Goal: Task Accomplishment & Management: Use online tool/utility

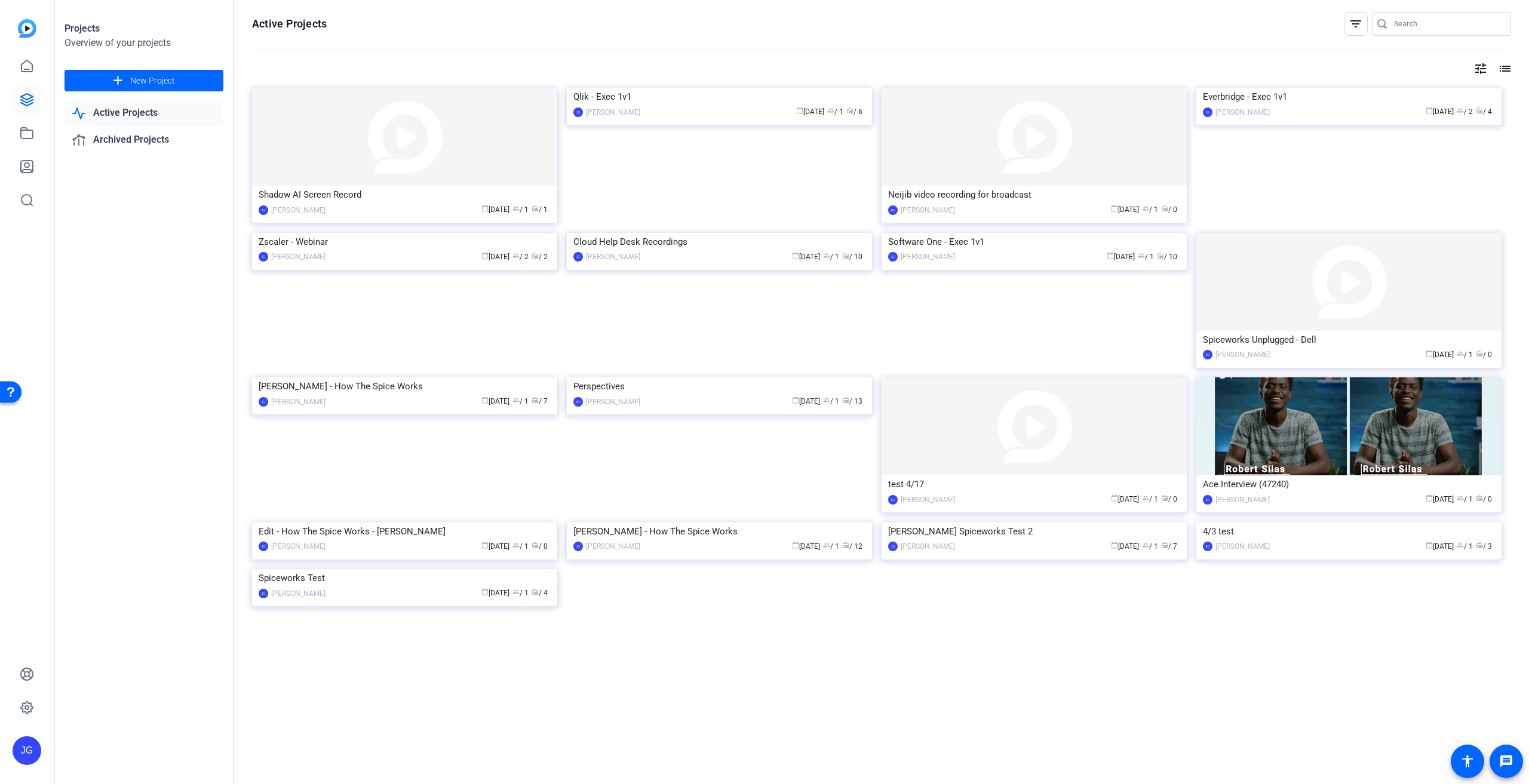
click at [143, 112] on link "Active Projects" at bounding box center [144, 113] width 159 height 25
click at [616, 106] on div "Qlik - Exec 1v1" at bounding box center [719, 96] width 292 height 18
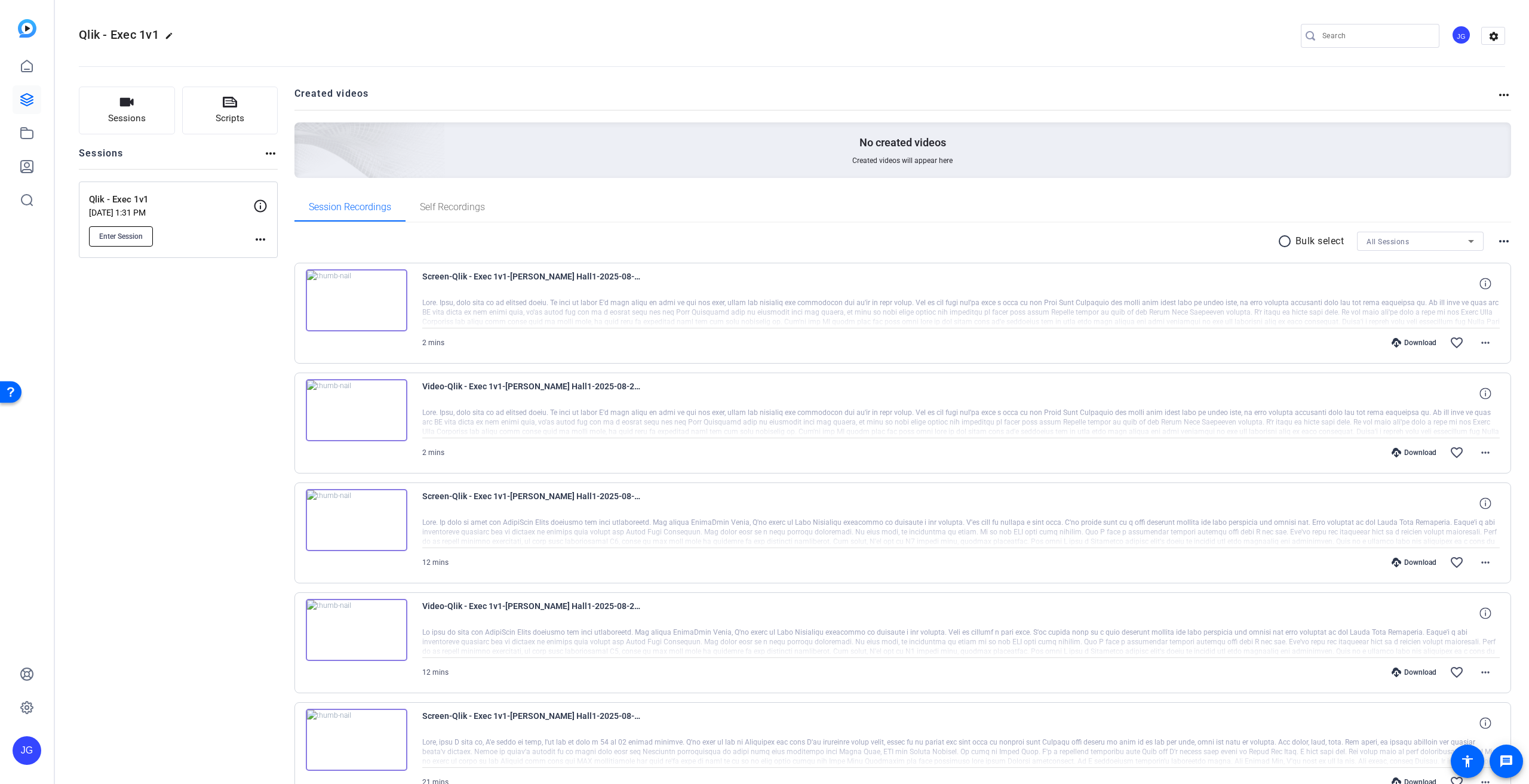
click at [119, 236] on span "Enter Session" at bounding box center [121, 236] width 44 height 9
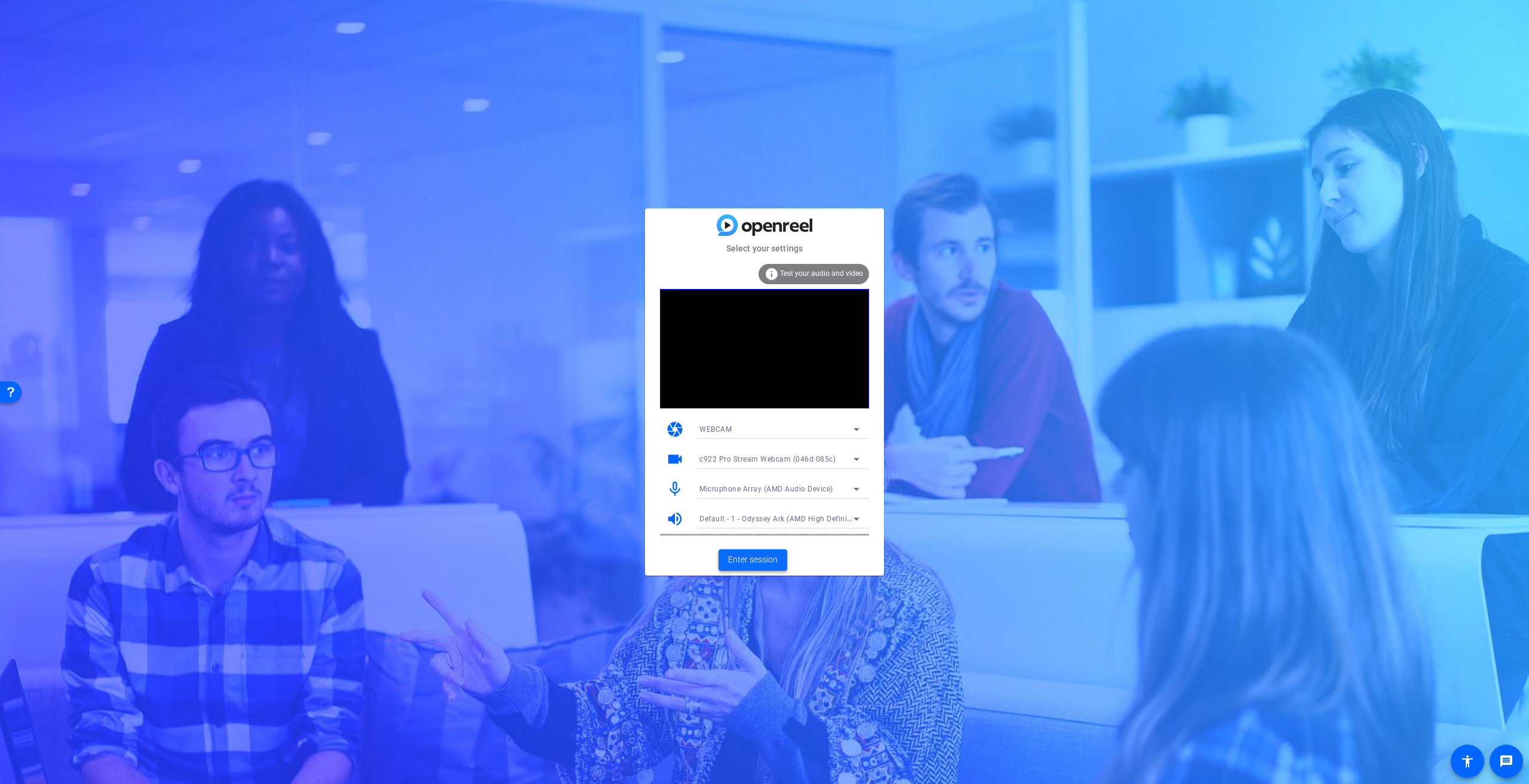
click at [760, 565] on span "Enter session" at bounding box center [753, 560] width 49 height 12
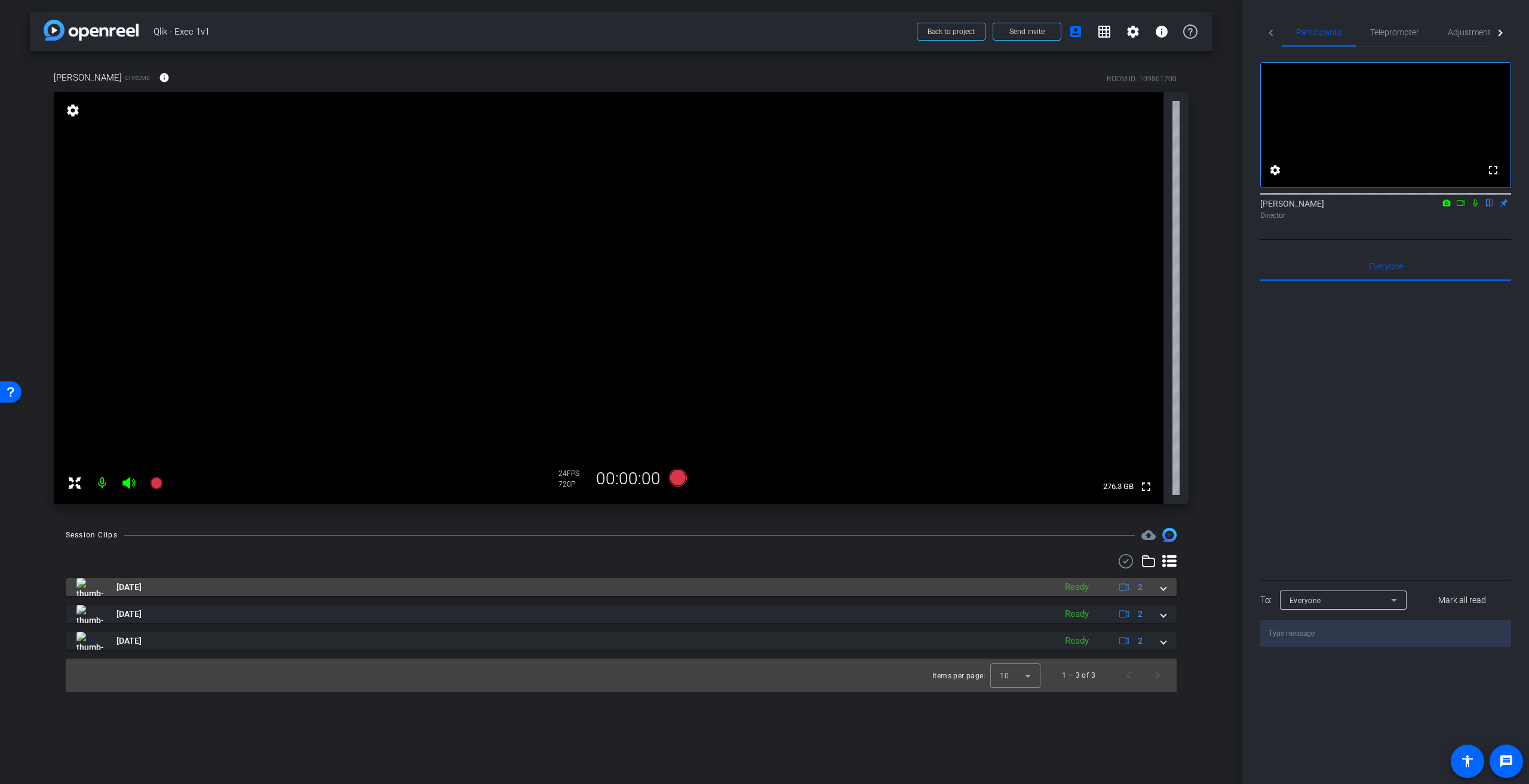
click at [1165, 585] on span at bounding box center [1164, 588] width 5 height 12
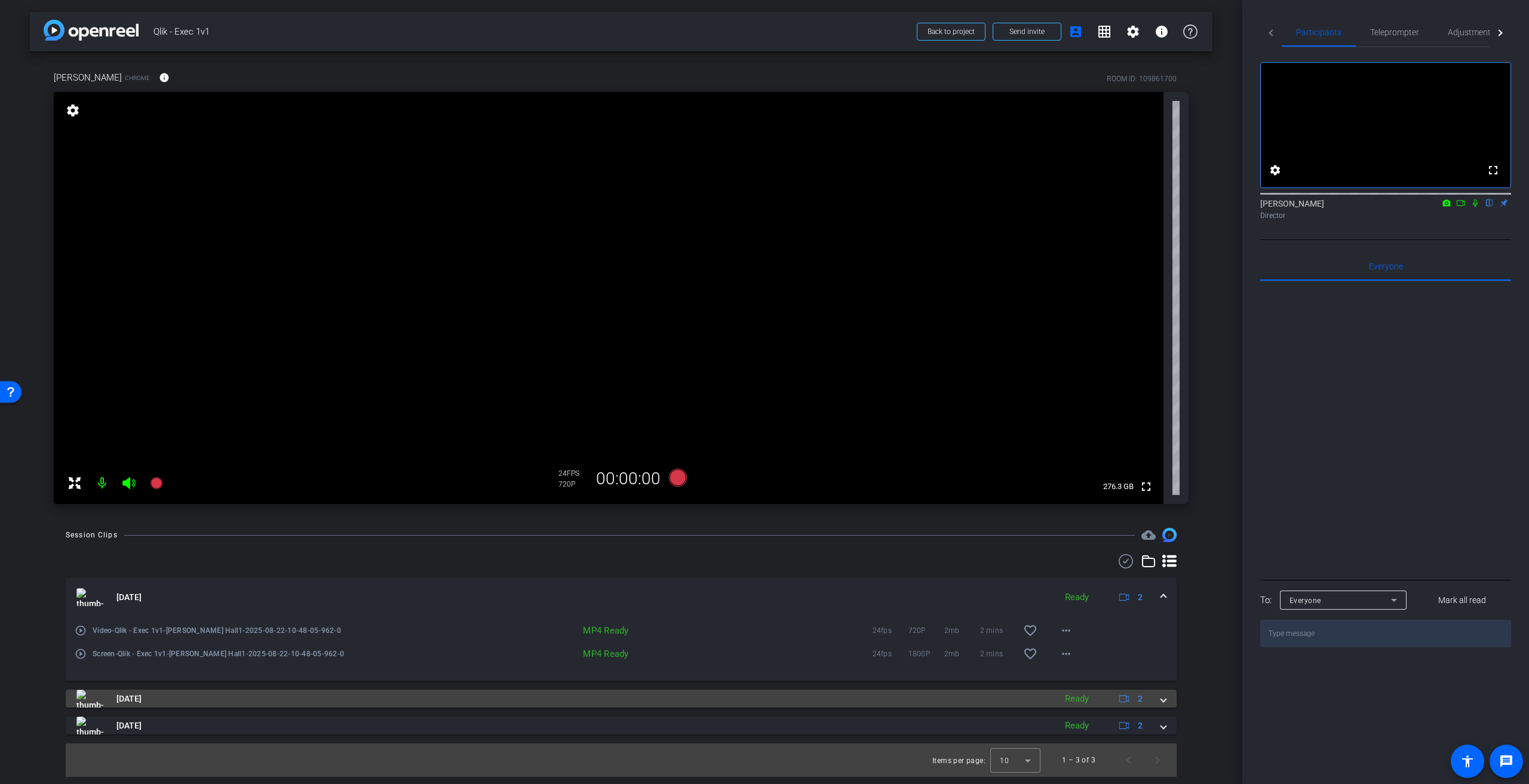
click at [1162, 701] on mat-expansion-panel-header "Aug 22, 2025 Ready 2" at bounding box center [621, 699] width 1112 height 18
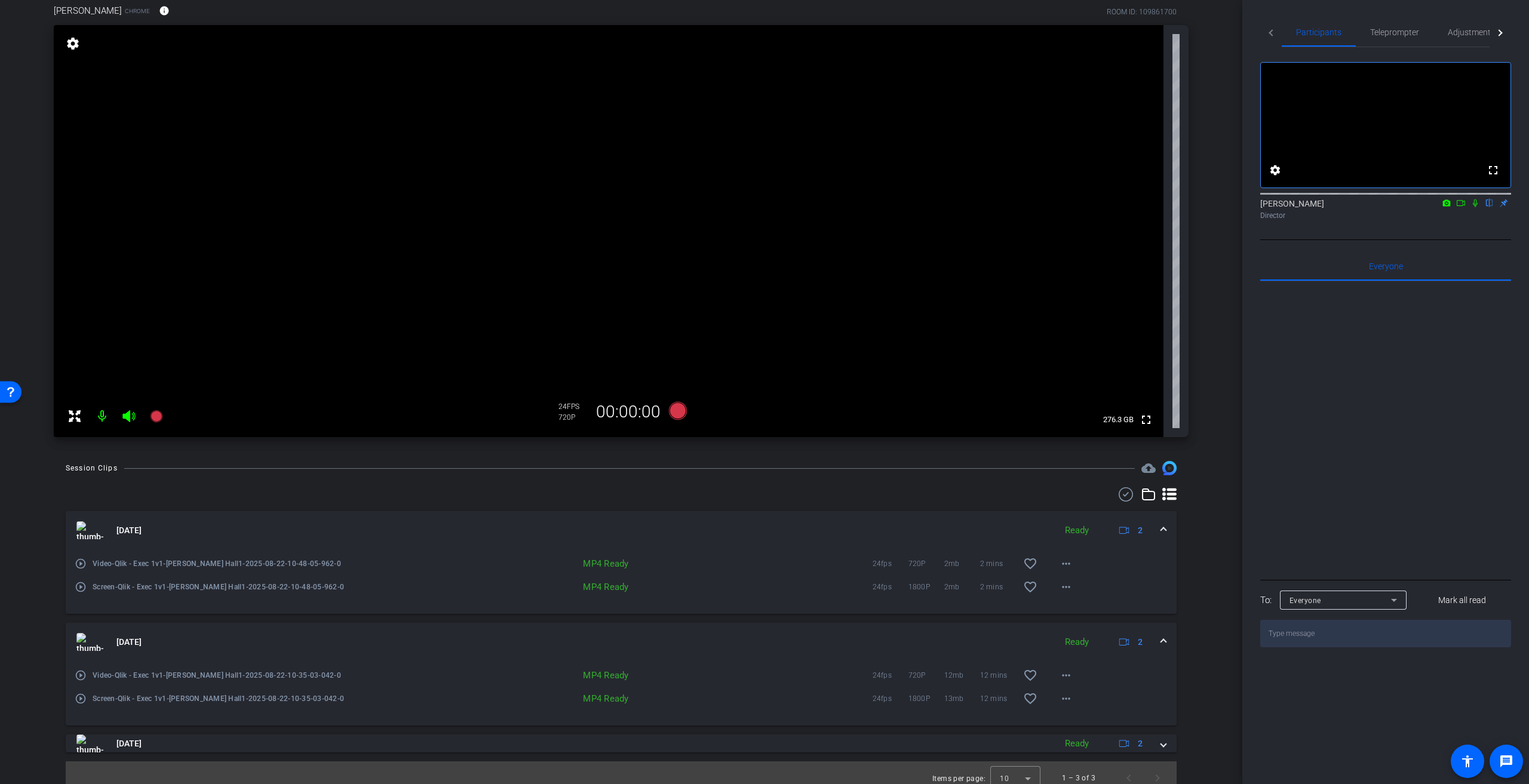
scroll to position [78, 0]
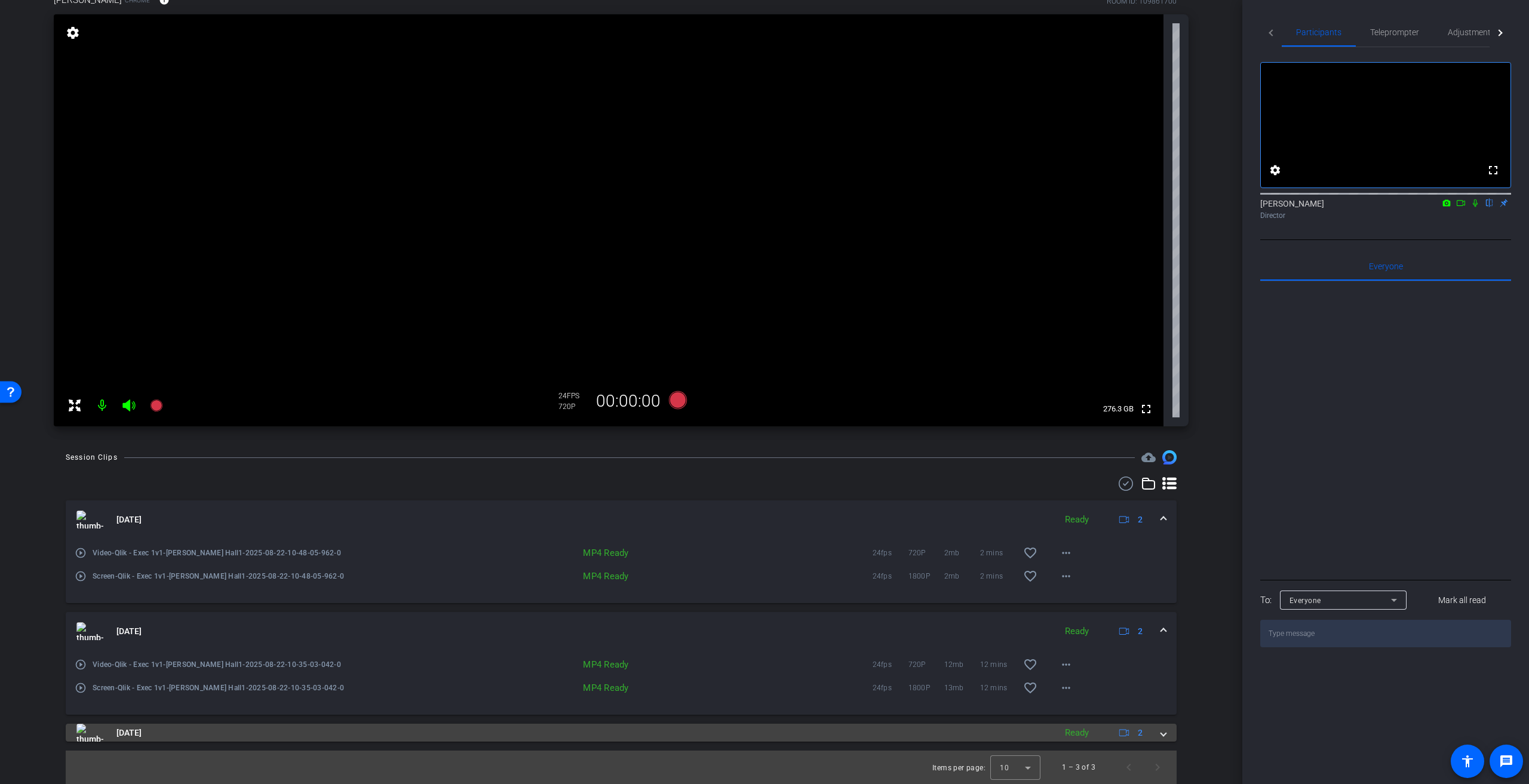
click at [1162, 734] on span at bounding box center [1164, 733] width 5 height 12
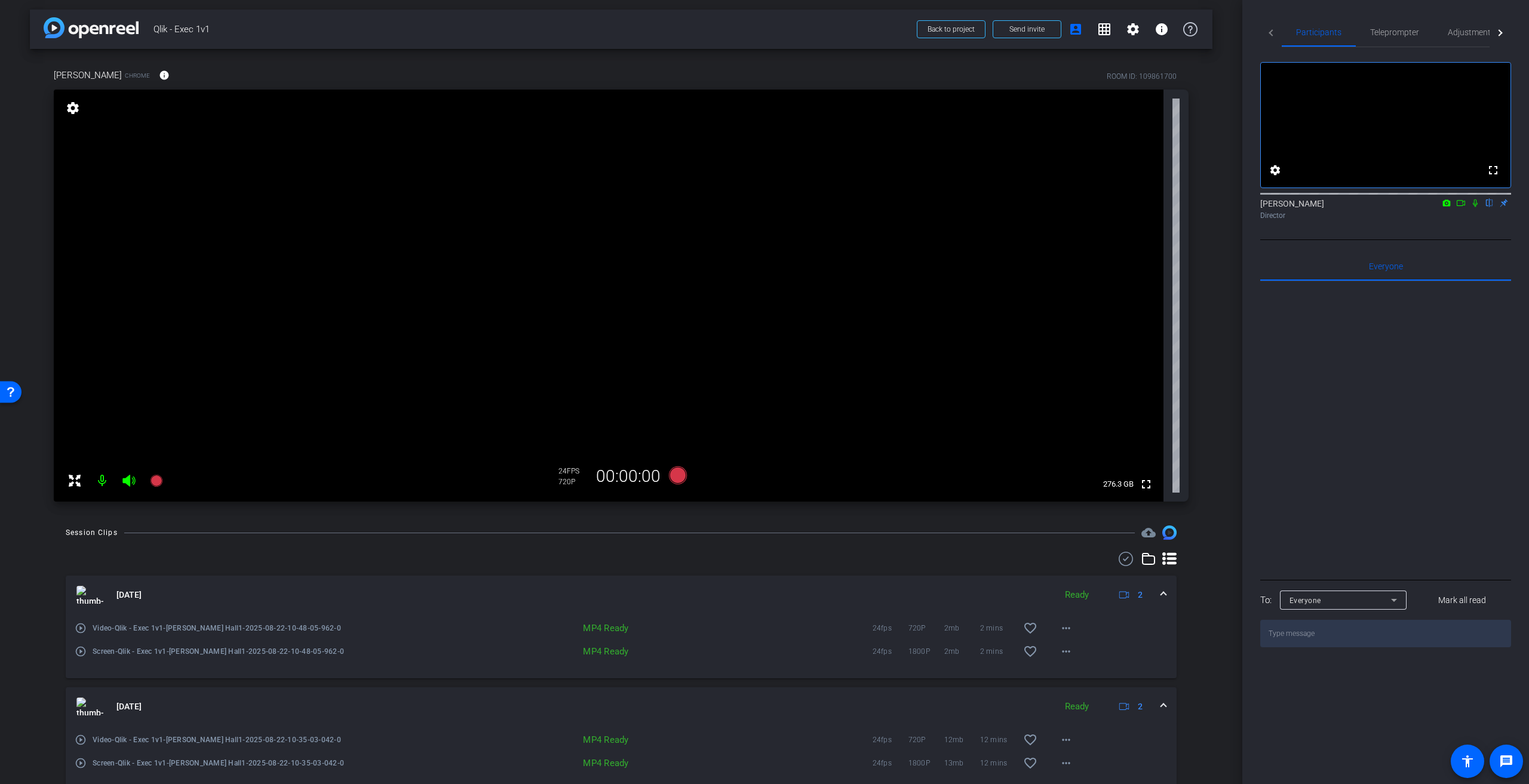
scroll to position [0, 0]
click at [1407, 28] on span "Teleprompter" at bounding box center [1395, 32] width 49 height 8
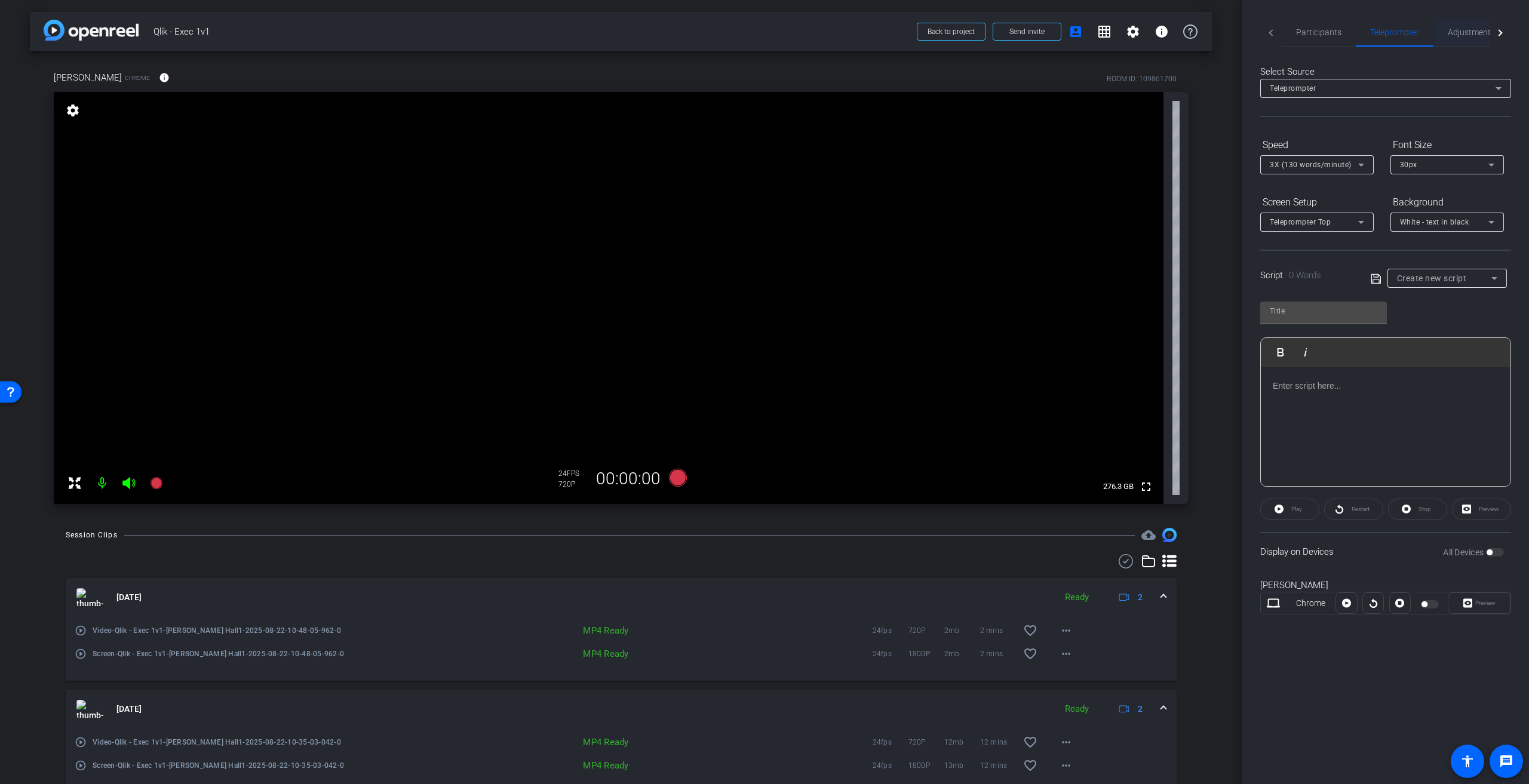
click at [1467, 31] on span "Adjustments" at bounding box center [1471, 32] width 47 height 8
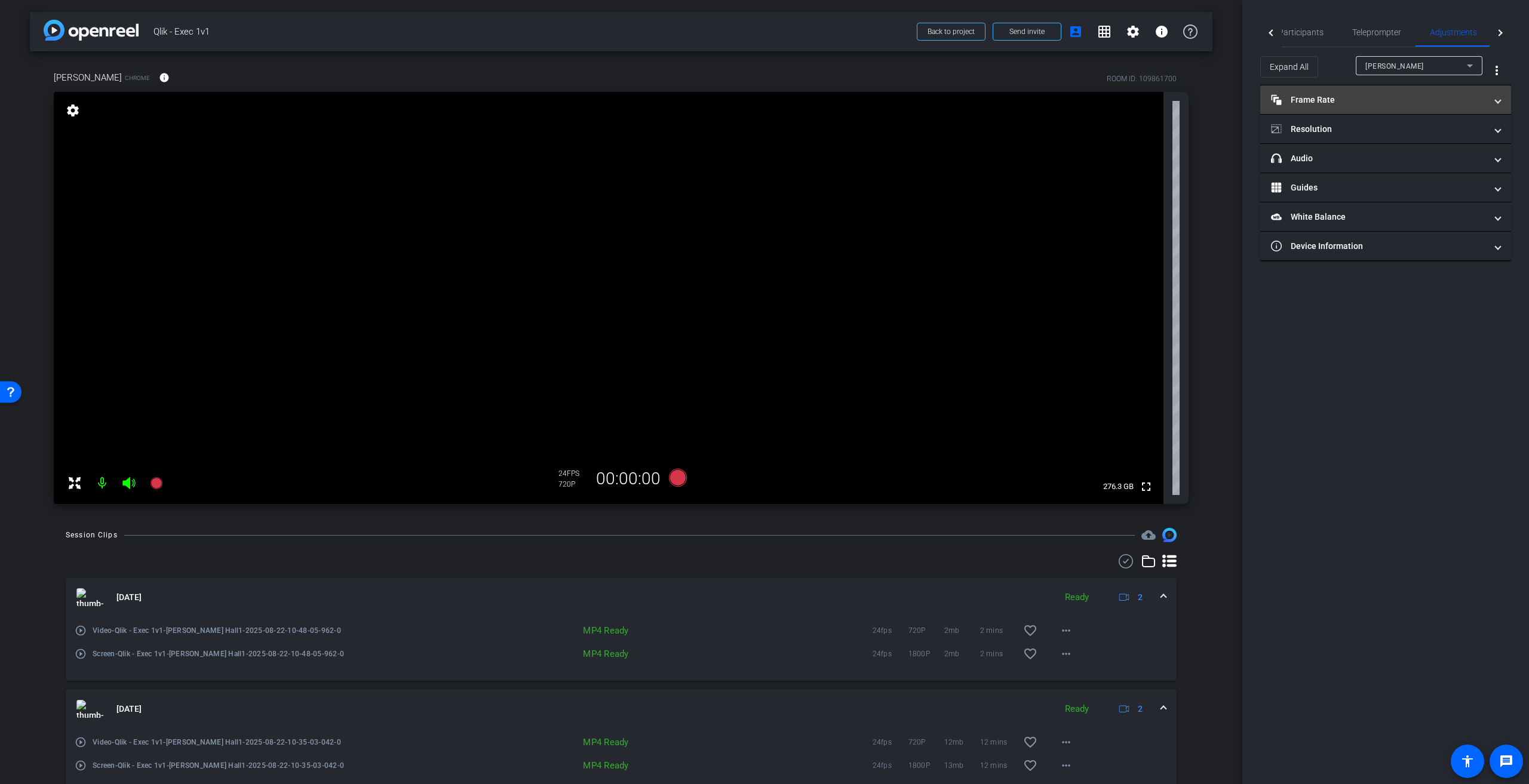
click at [1486, 101] on mat-panel-title "Frame Rate Frame Rate" at bounding box center [1378, 100] width 215 height 12
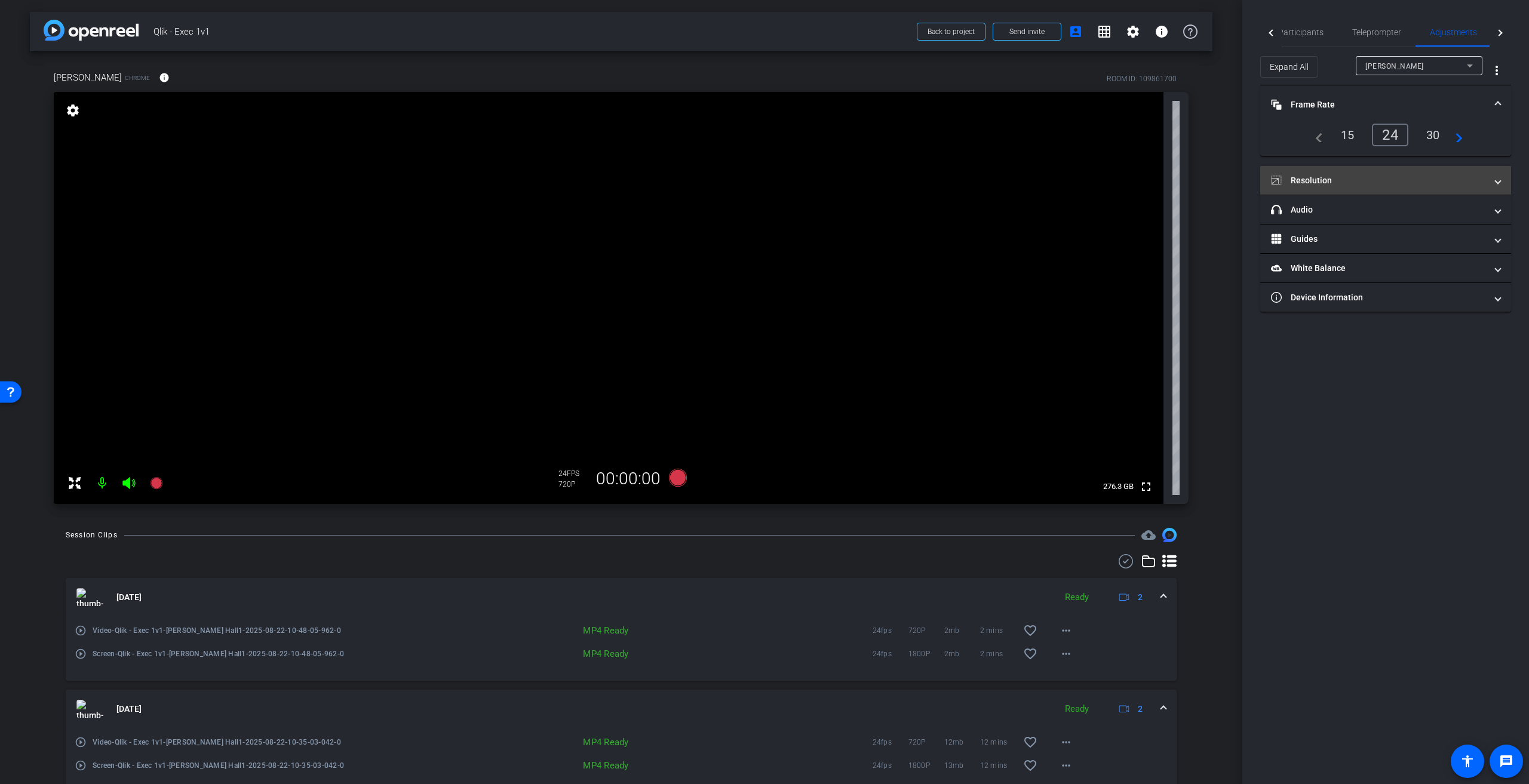
click at [1503, 179] on mat-expansion-panel-header "Resolution" at bounding box center [1386, 180] width 251 height 28
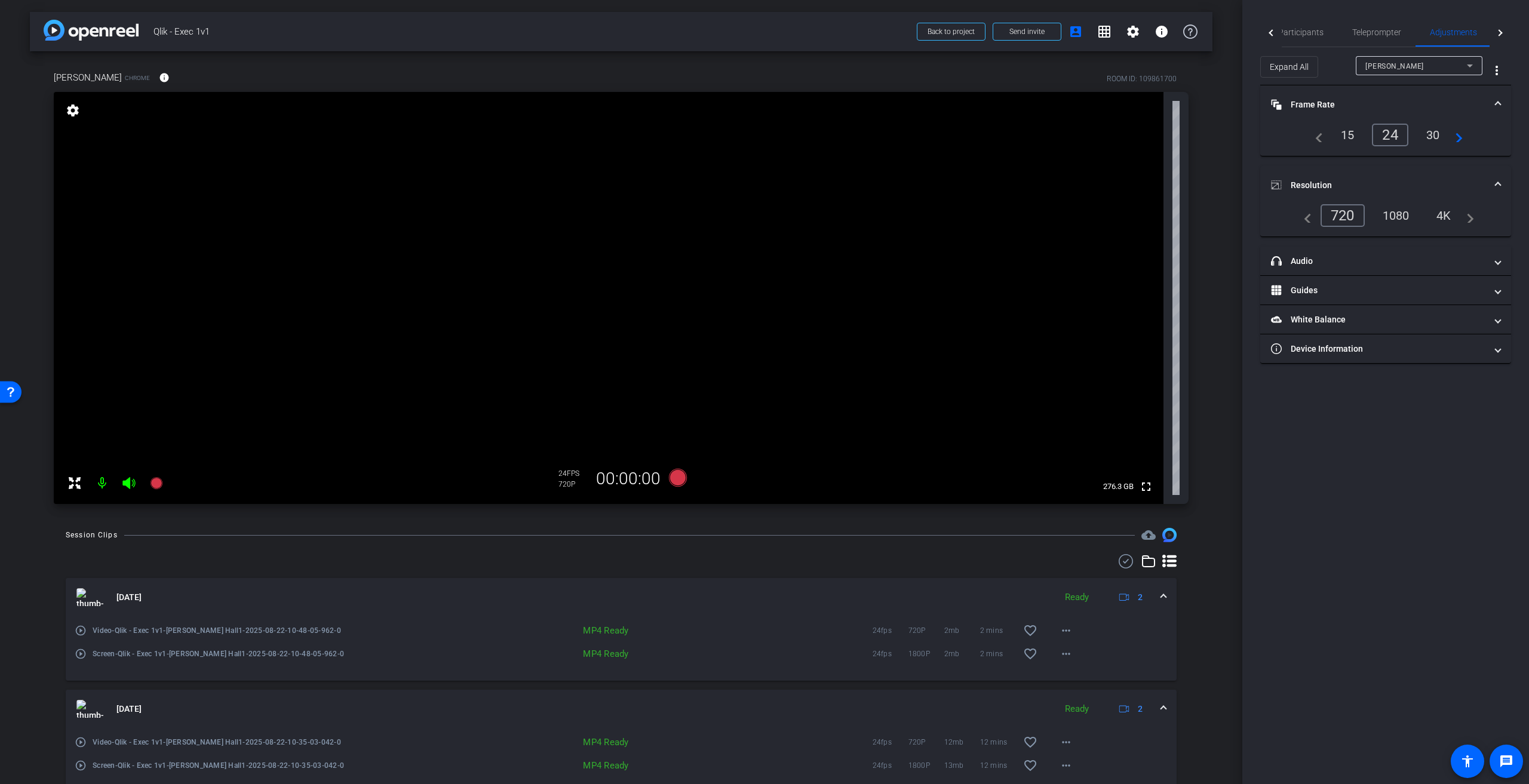
click at [1162, 595] on span at bounding box center [1164, 598] width 5 height 12
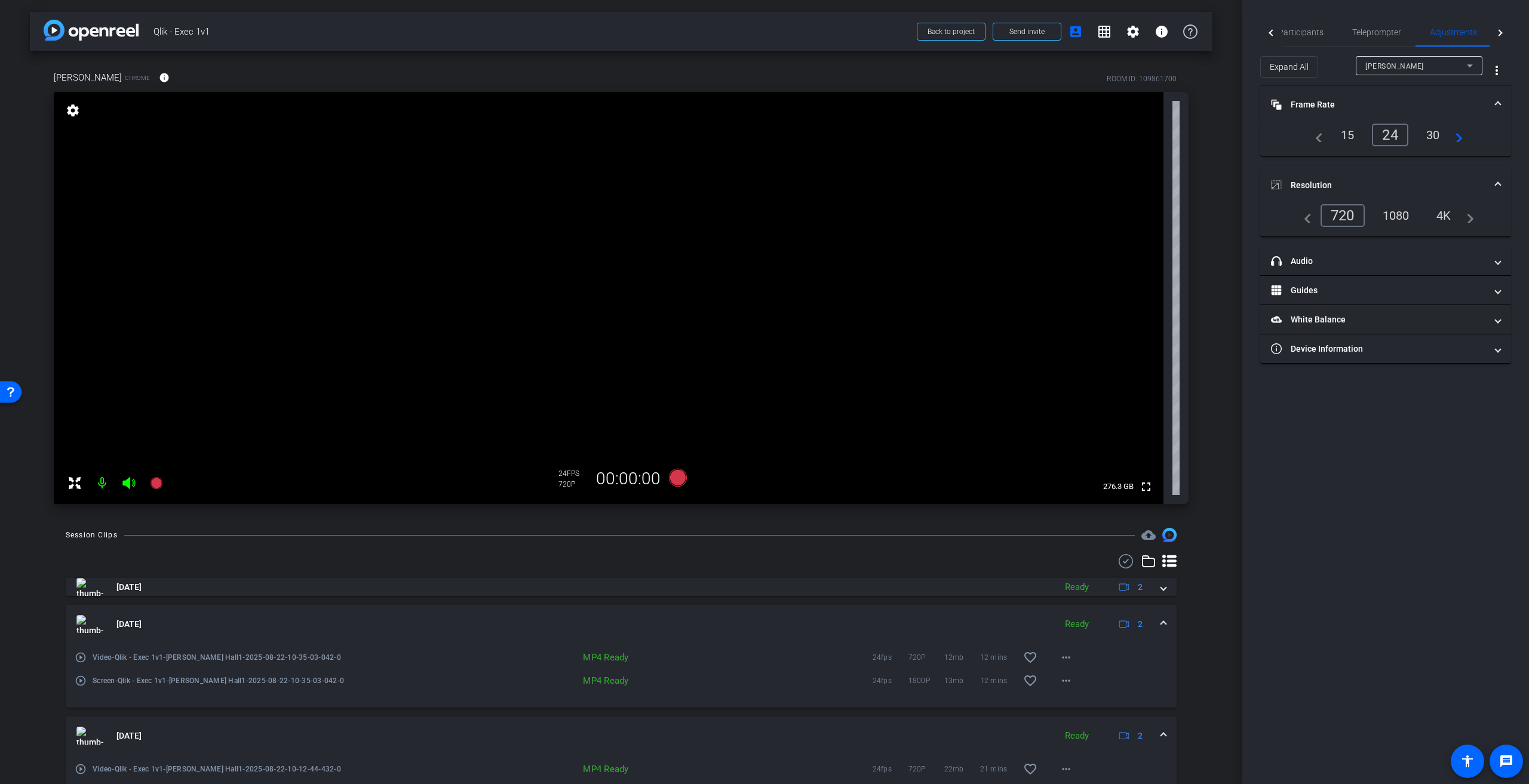
click at [1162, 622] on span at bounding box center [1164, 625] width 5 height 12
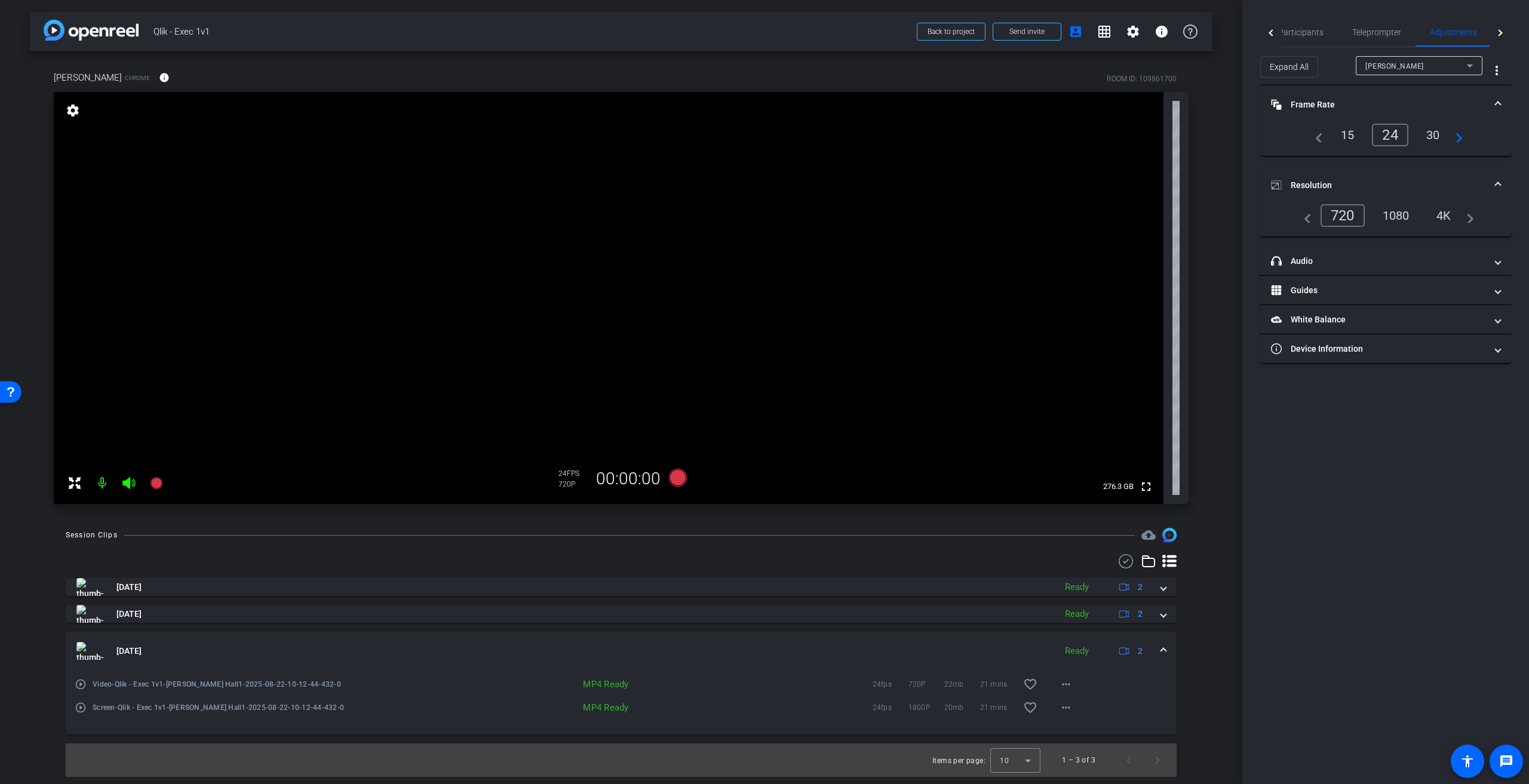
click at [1165, 648] on span at bounding box center [1164, 652] width 5 height 12
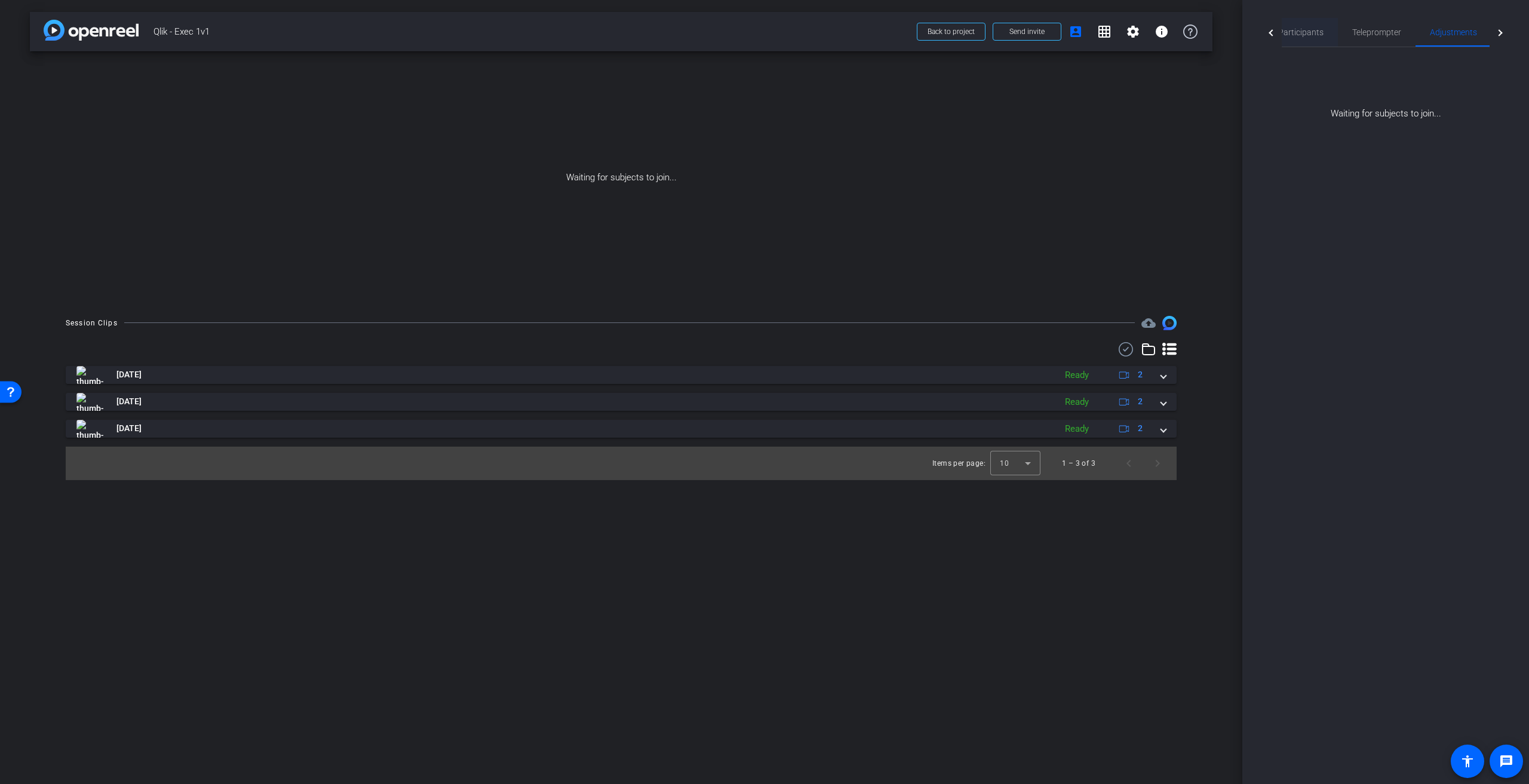
click at [1306, 33] on span "Participants" at bounding box center [1301, 32] width 45 height 8
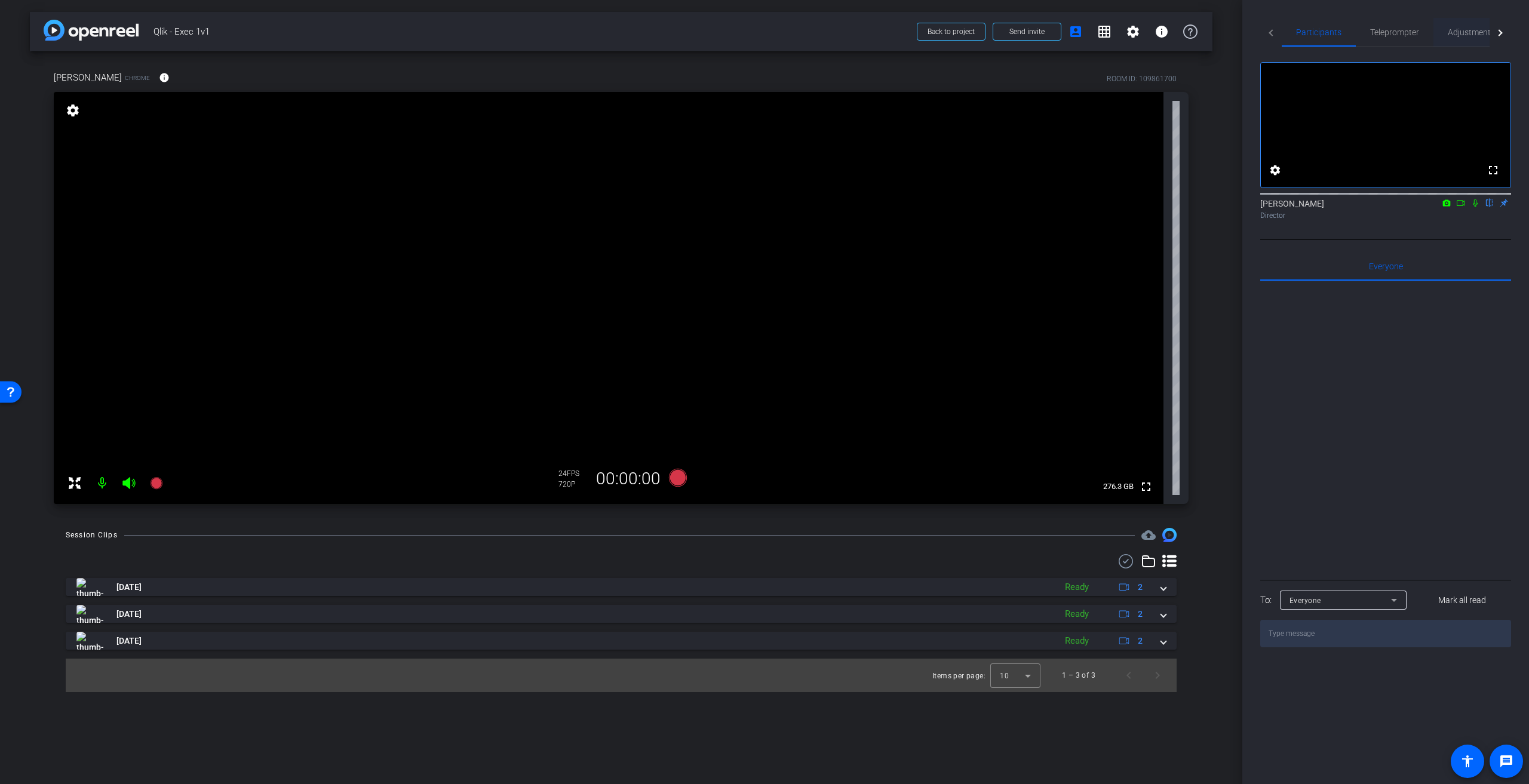
click at [1477, 33] on span "Adjustments" at bounding box center [1471, 32] width 47 height 8
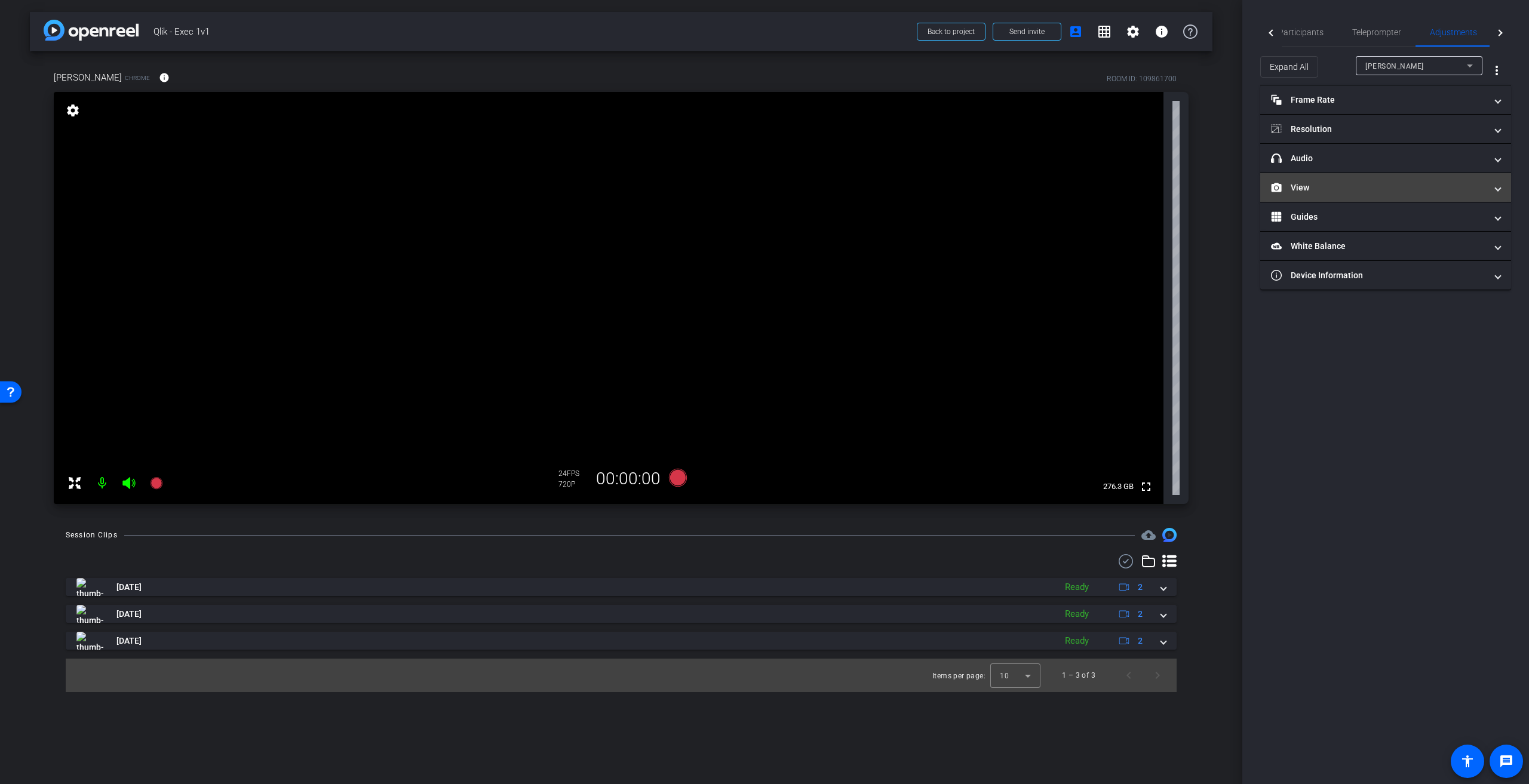
click at [1489, 183] on span "View" at bounding box center [1383, 188] width 225 height 12
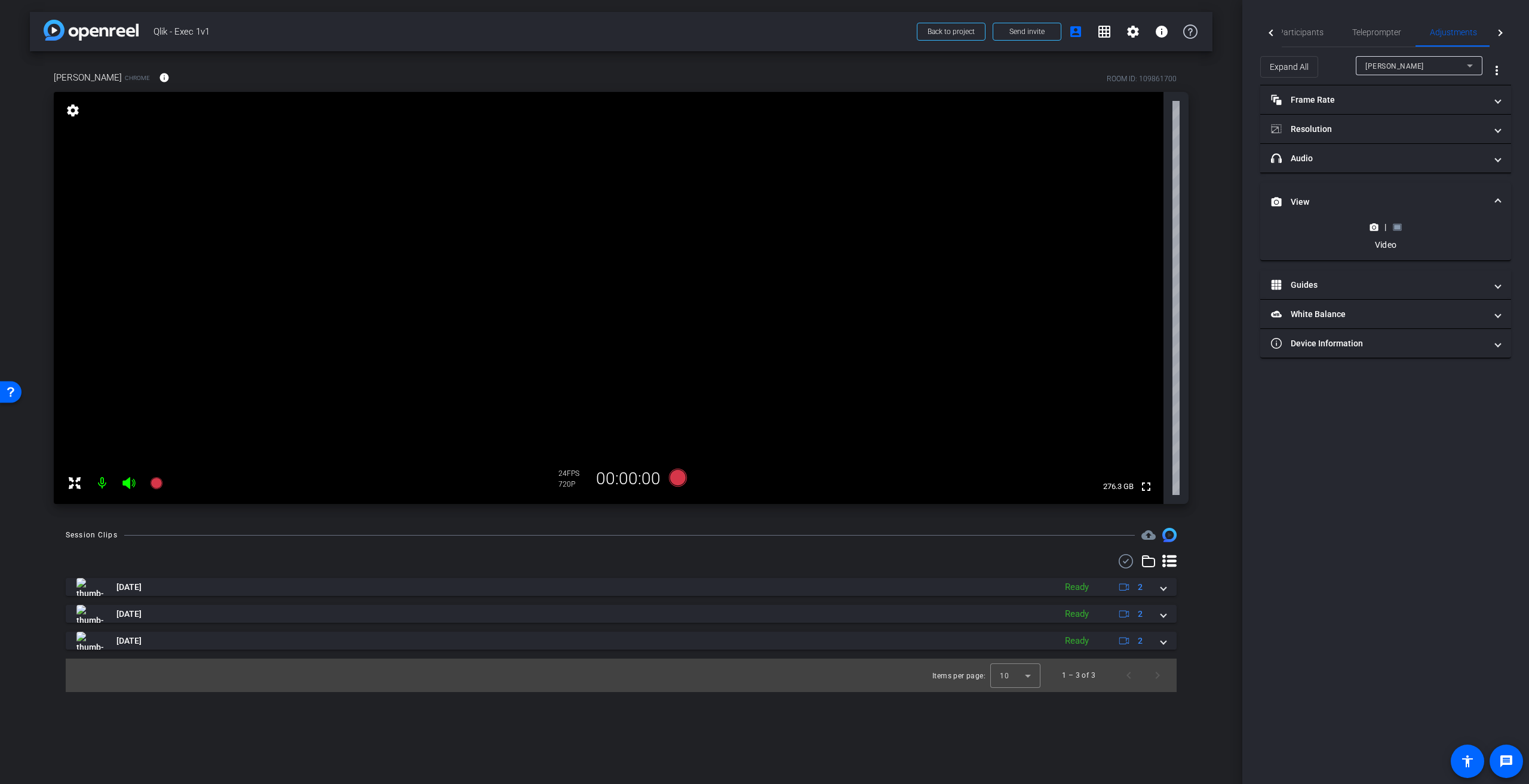
click at [1397, 223] on icon at bounding box center [1398, 227] width 9 height 9
click at [1374, 169] on circle at bounding box center [1374, 169] width 3 height 3
click at [1380, 230] on div "|" at bounding box center [1386, 227] width 44 height 12
click at [1374, 226] on circle at bounding box center [1374, 227] width 3 height 3
click at [1396, 225] on rect at bounding box center [1397, 227] width 7 height 5
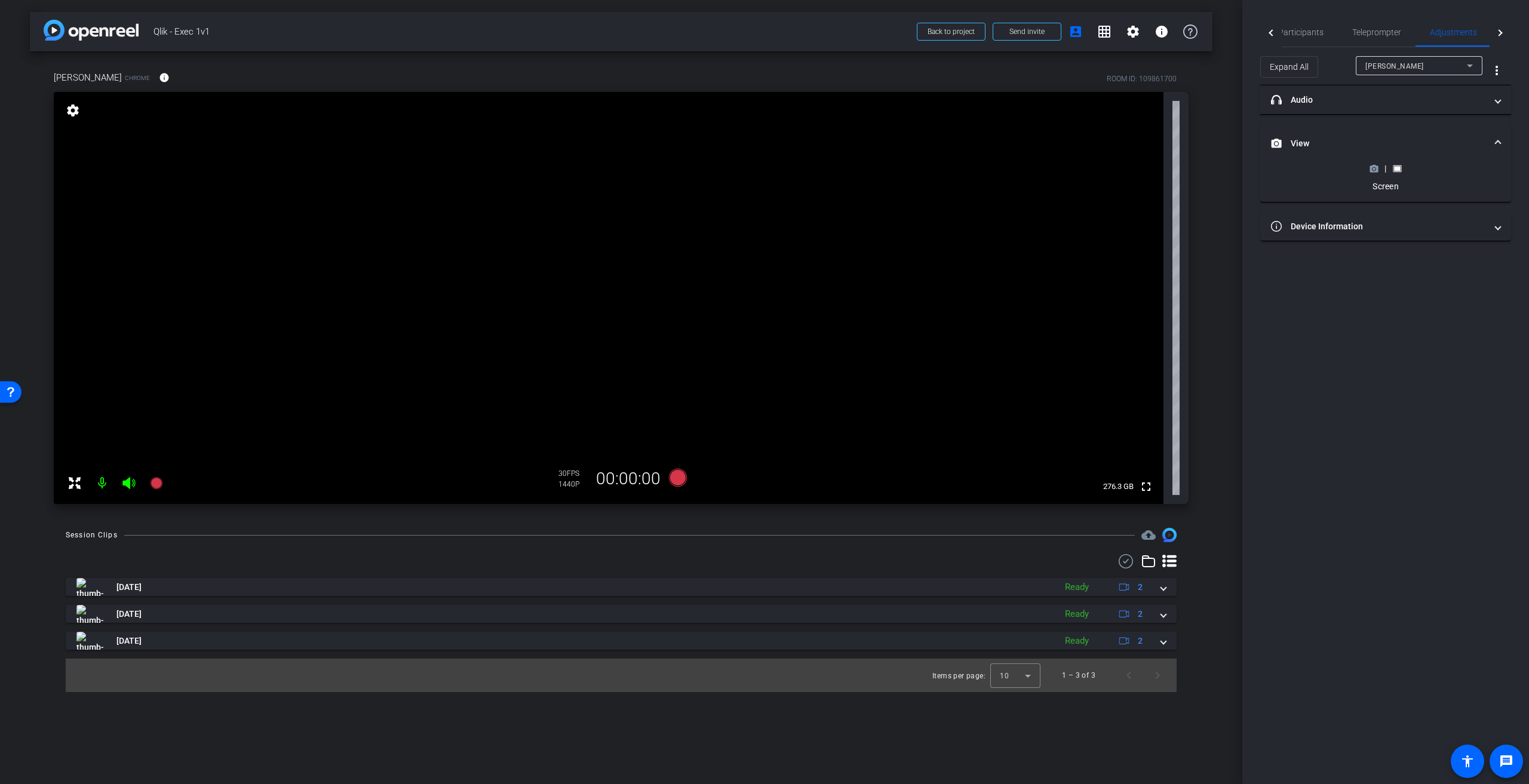
click at [1374, 168] on circle at bounding box center [1374, 169] width 3 height 3
click at [1501, 186] on mat-expansion-panel-header "View" at bounding box center [1386, 187] width 251 height 28
click at [1399, 225] on rect at bounding box center [1397, 227] width 7 height 5
click at [1375, 173] on div "|" at bounding box center [1386, 169] width 44 height 12
click at [1374, 166] on icon at bounding box center [1374, 169] width 8 height 7
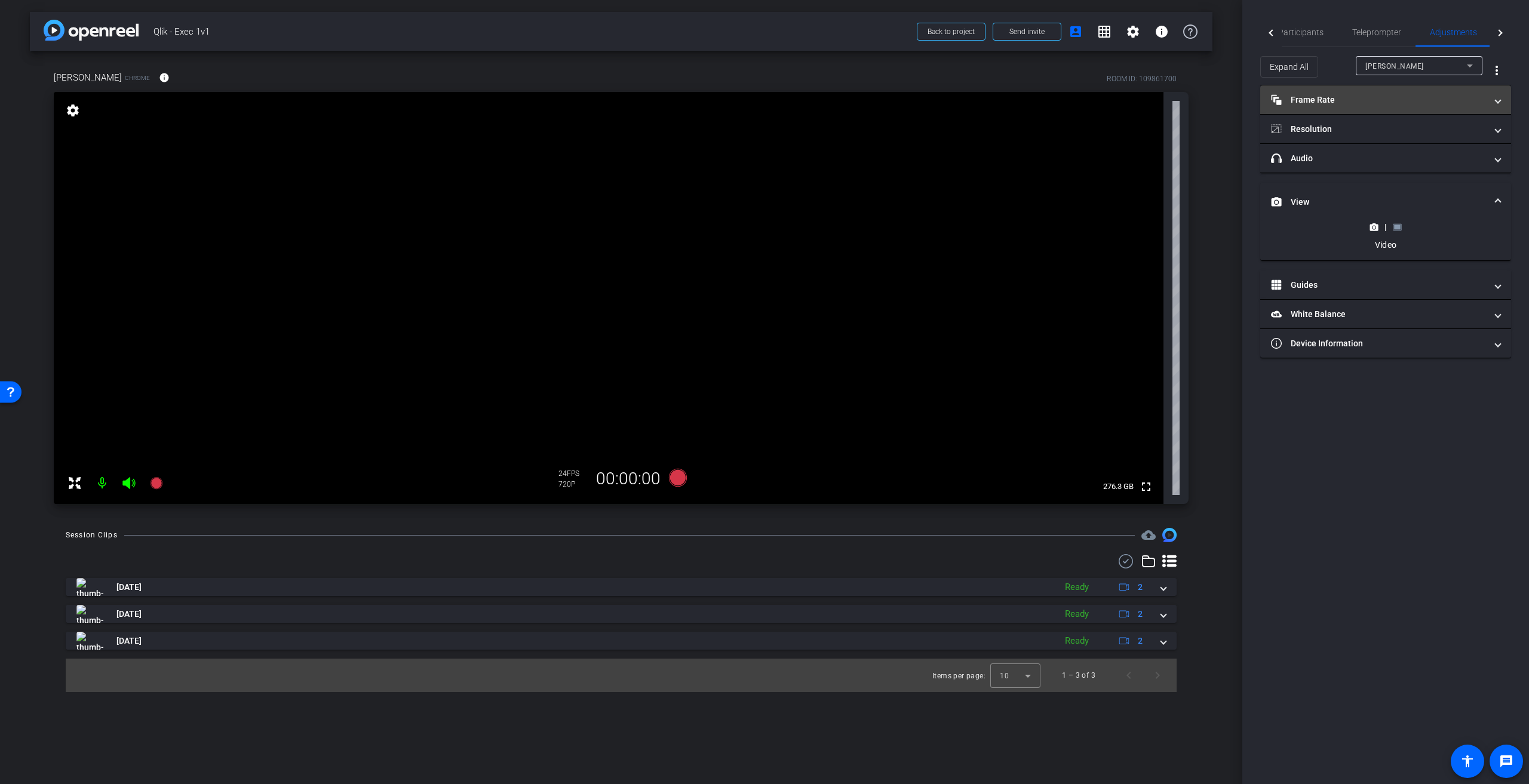
click at [1492, 100] on span "Frame Rate Frame Rate" at bounding box center [1383, 100] width 225 height 12
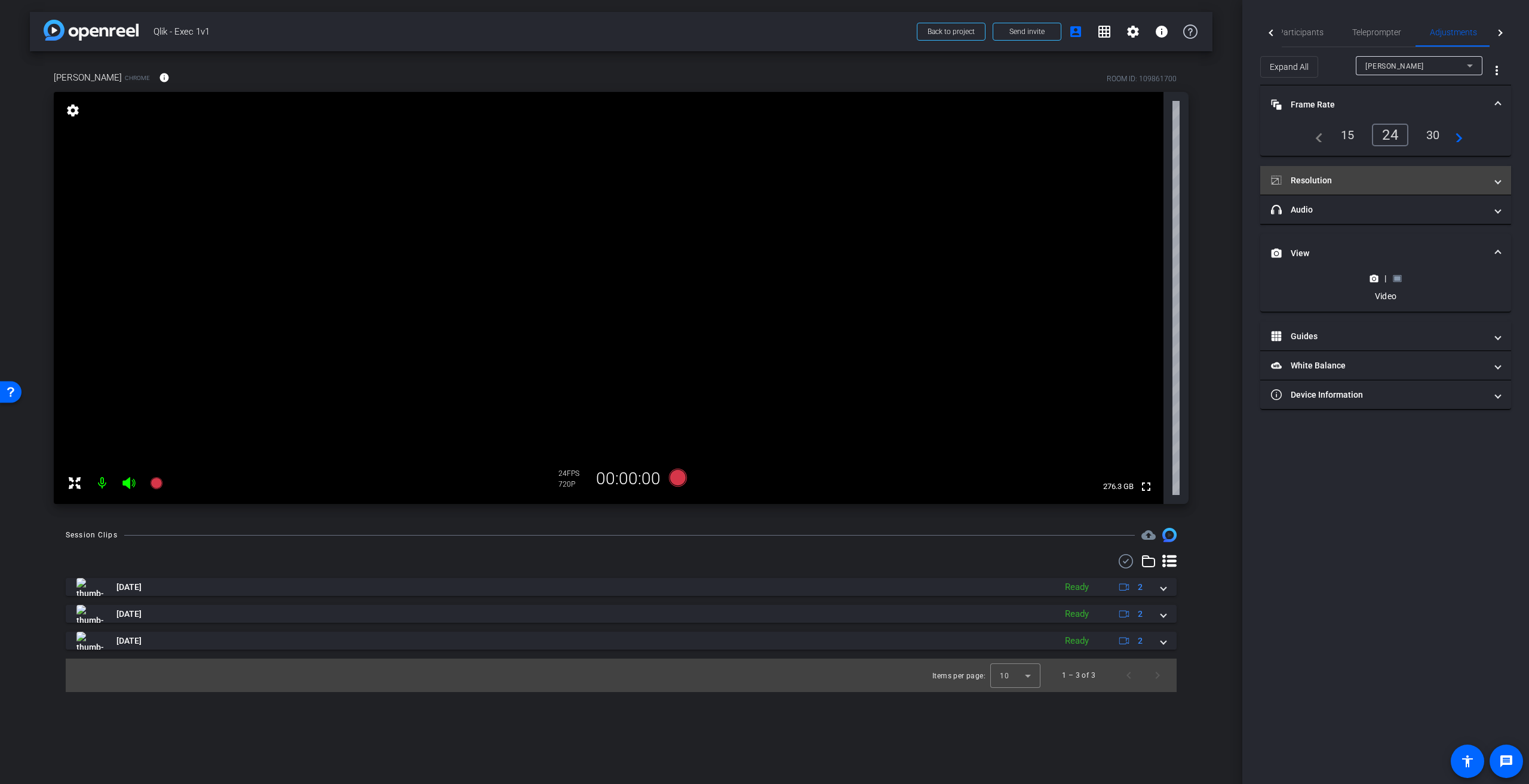
click at [1496, 179] on span at bounding box center [1498, 180] width 5 height 12
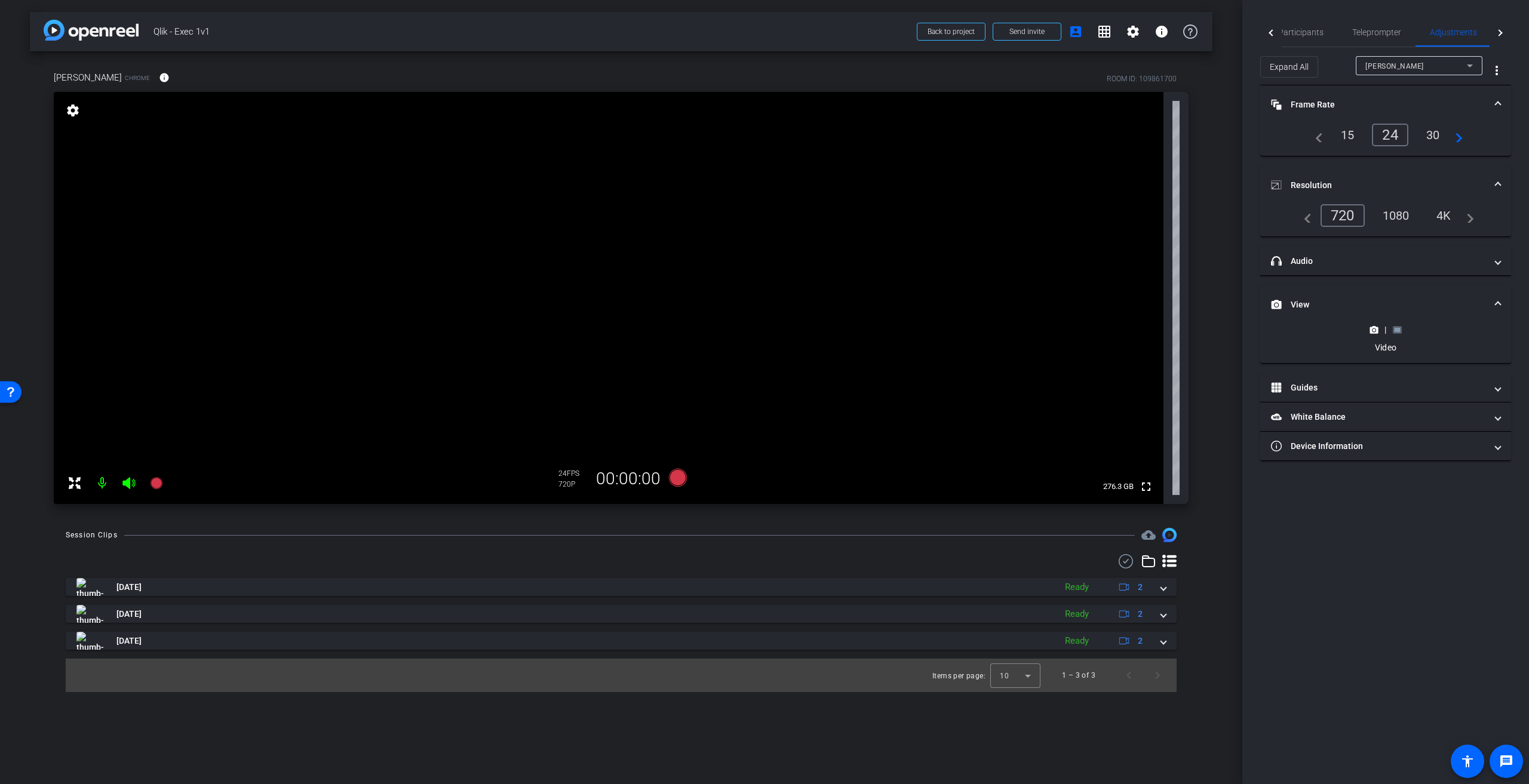
click at [1396, 330] on rect at bounding box center [1397, 330] width 7 height 5
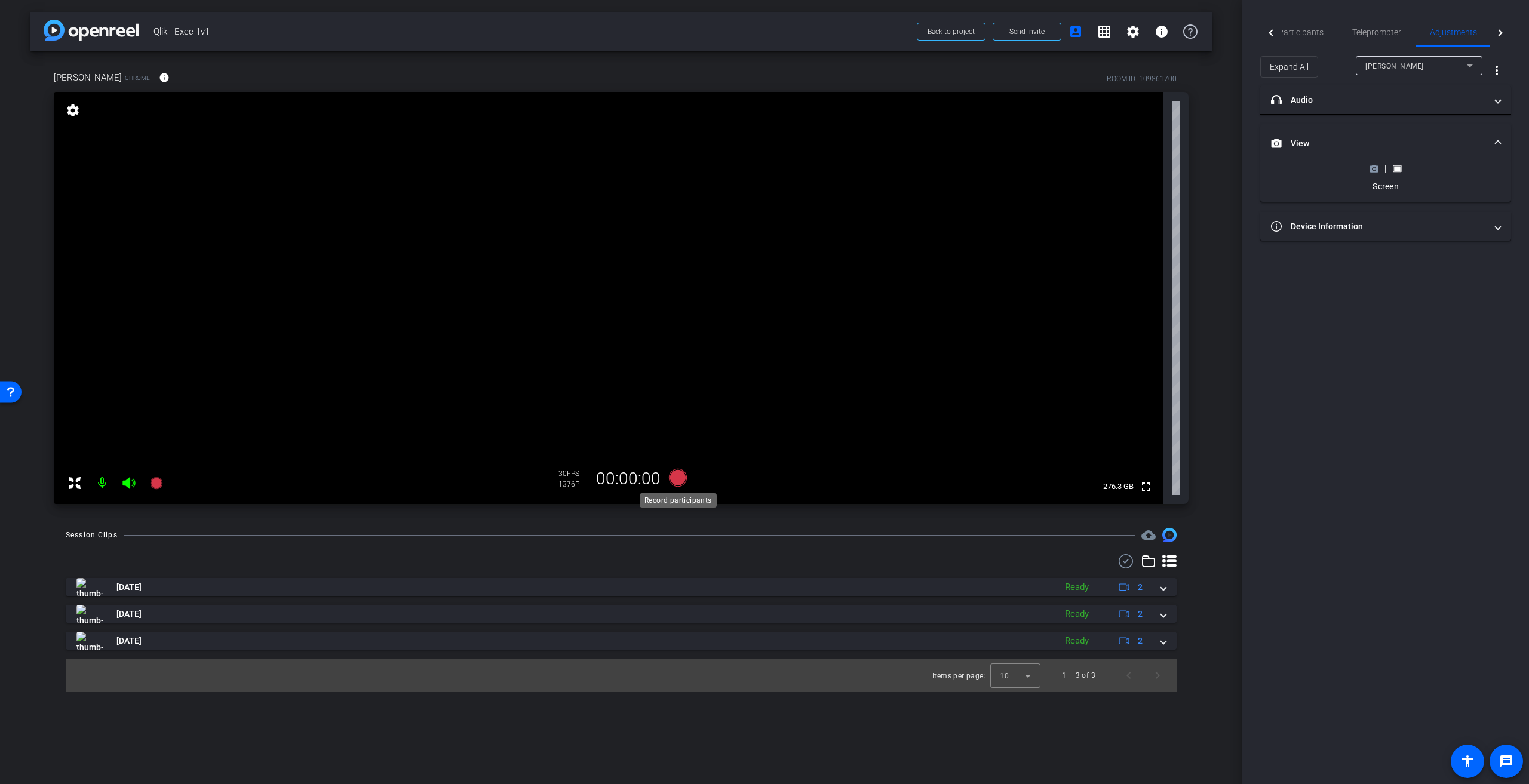
click at [675, 480] on icon at bounding box center [678, 477] width 18 height 18
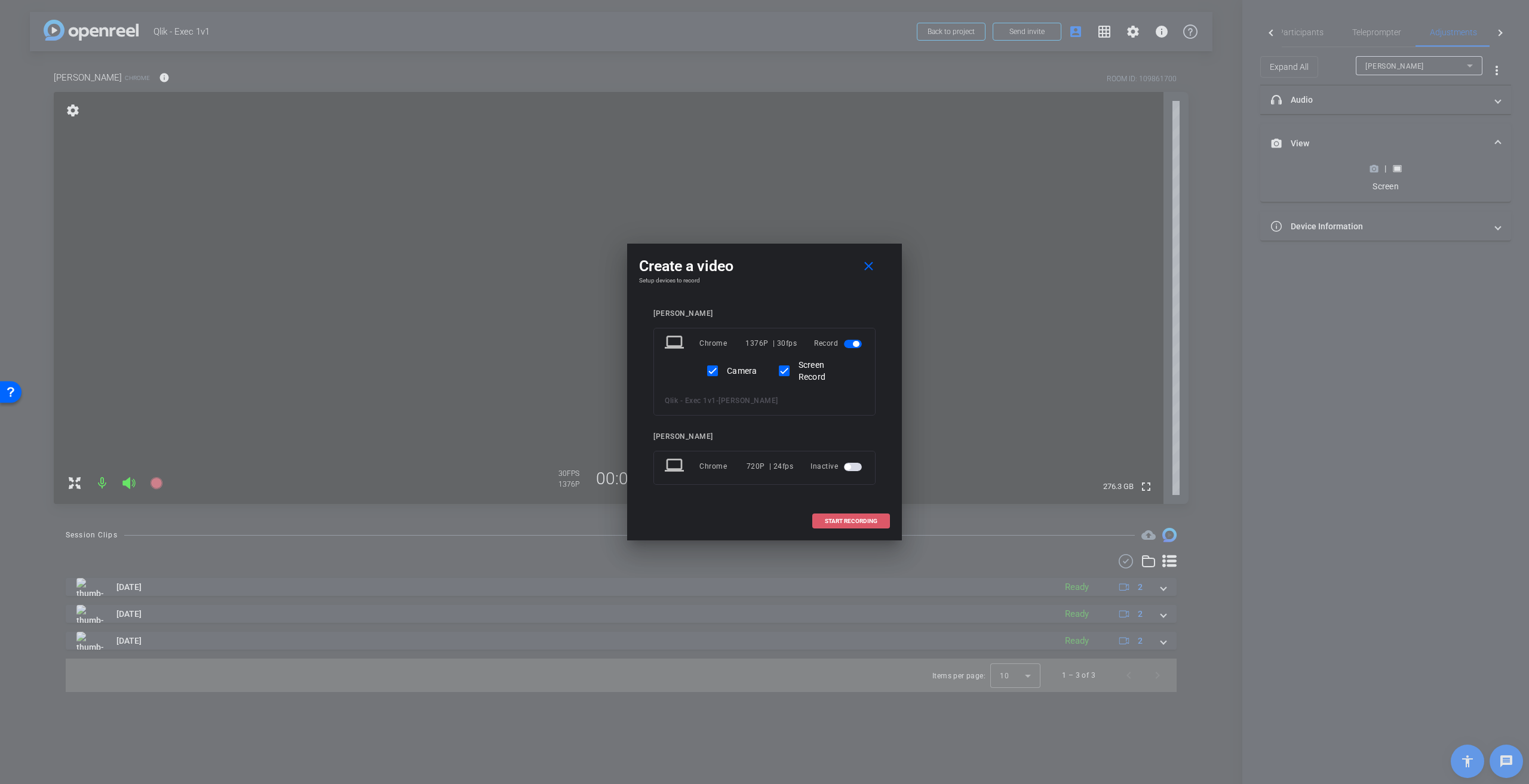
click at [858, 518] on span "START RECORDING" at bounding box center [851, 521] width 52 height 6
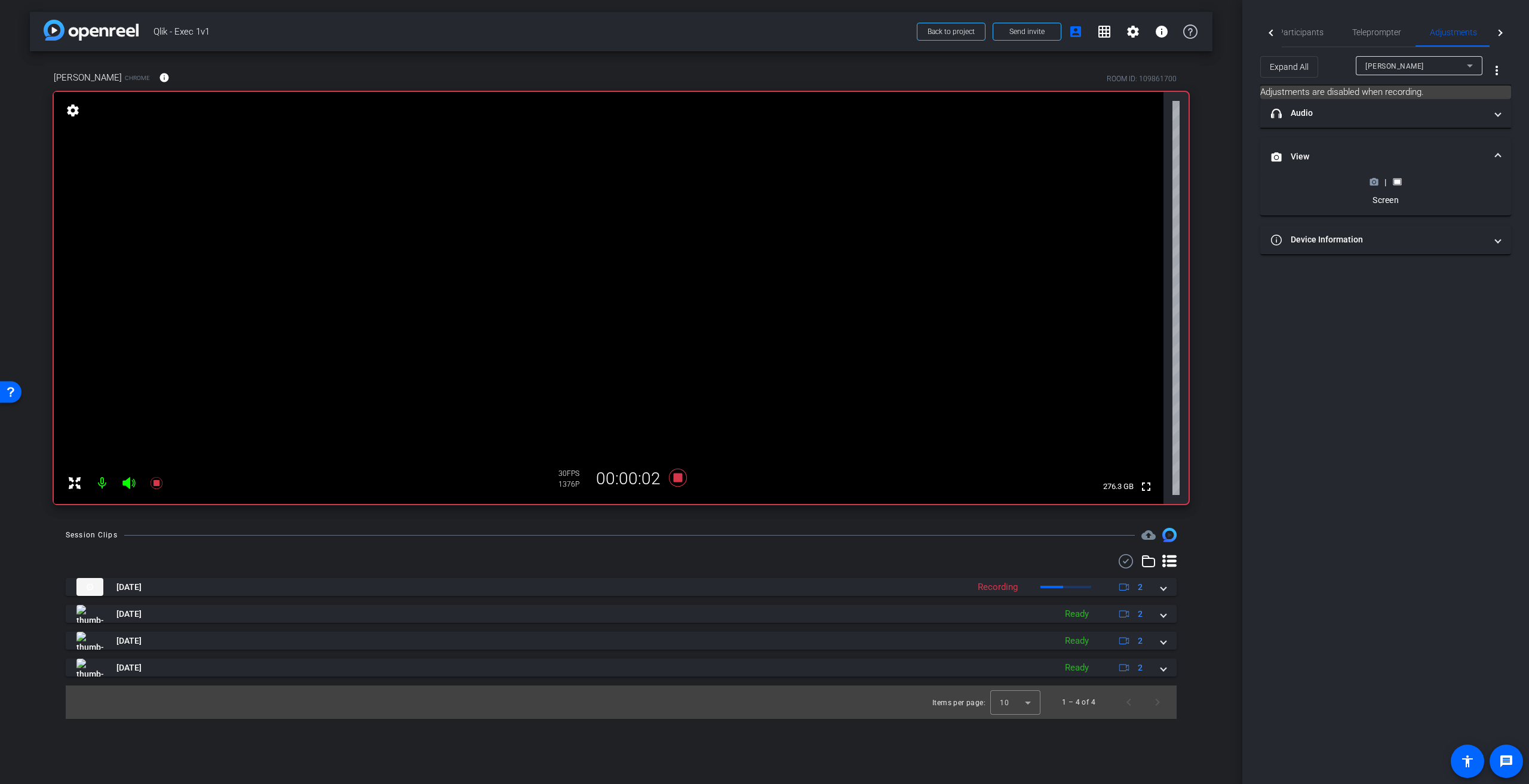
click at [1370, 181] on div "|" at bounding box center [1386, 183] width 44 height 12
click at [1375, 183] on circle at bounding box center [1374, 183] width 3 height 3
click at [1396, 238] on rect at bounding box center [1397, 240] width 7 height 5
click at [1372, 184] on icon at bounding box center [1374, 182] width 8 height 7
click at [1305, 34] on span "Participants" at bounding box center [1301, 32] width 45 height 8
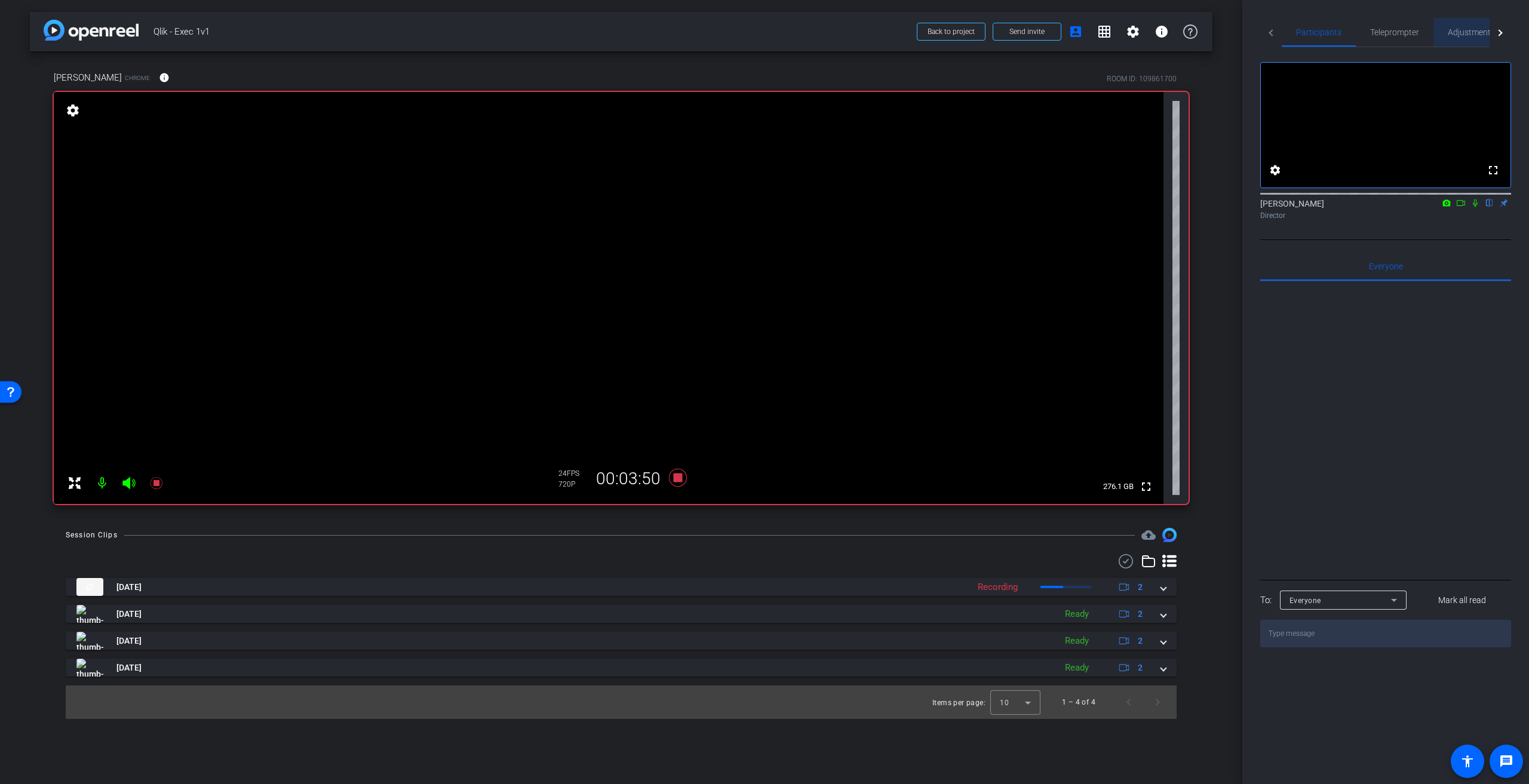
click at [1470, 35] on span "Adjustments" at bounding box center [1471, 32] width 47 height 8
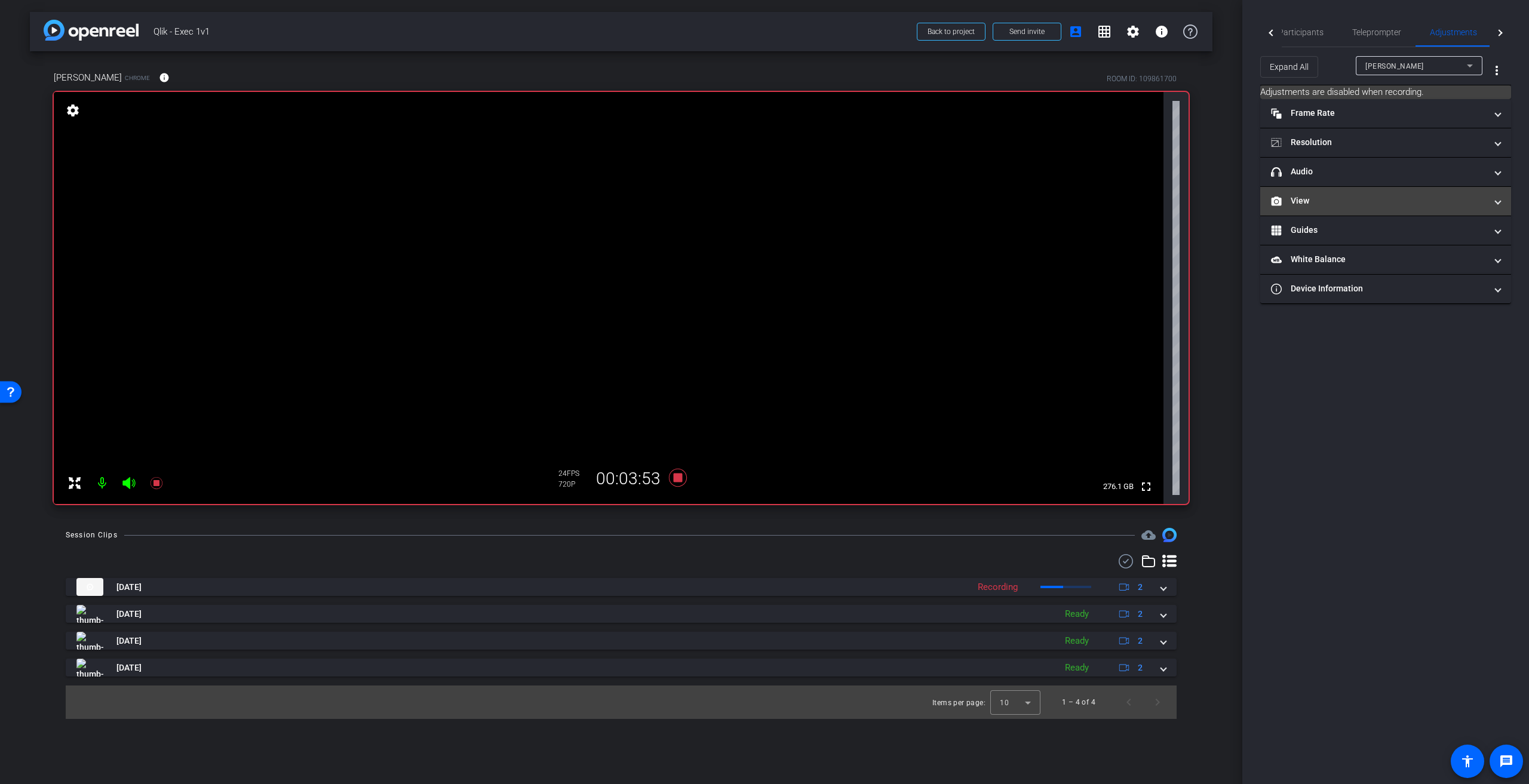
click at [1447, 206] on mat-panel-title "View" at bounding box center [1378, 201] width 215 height 12
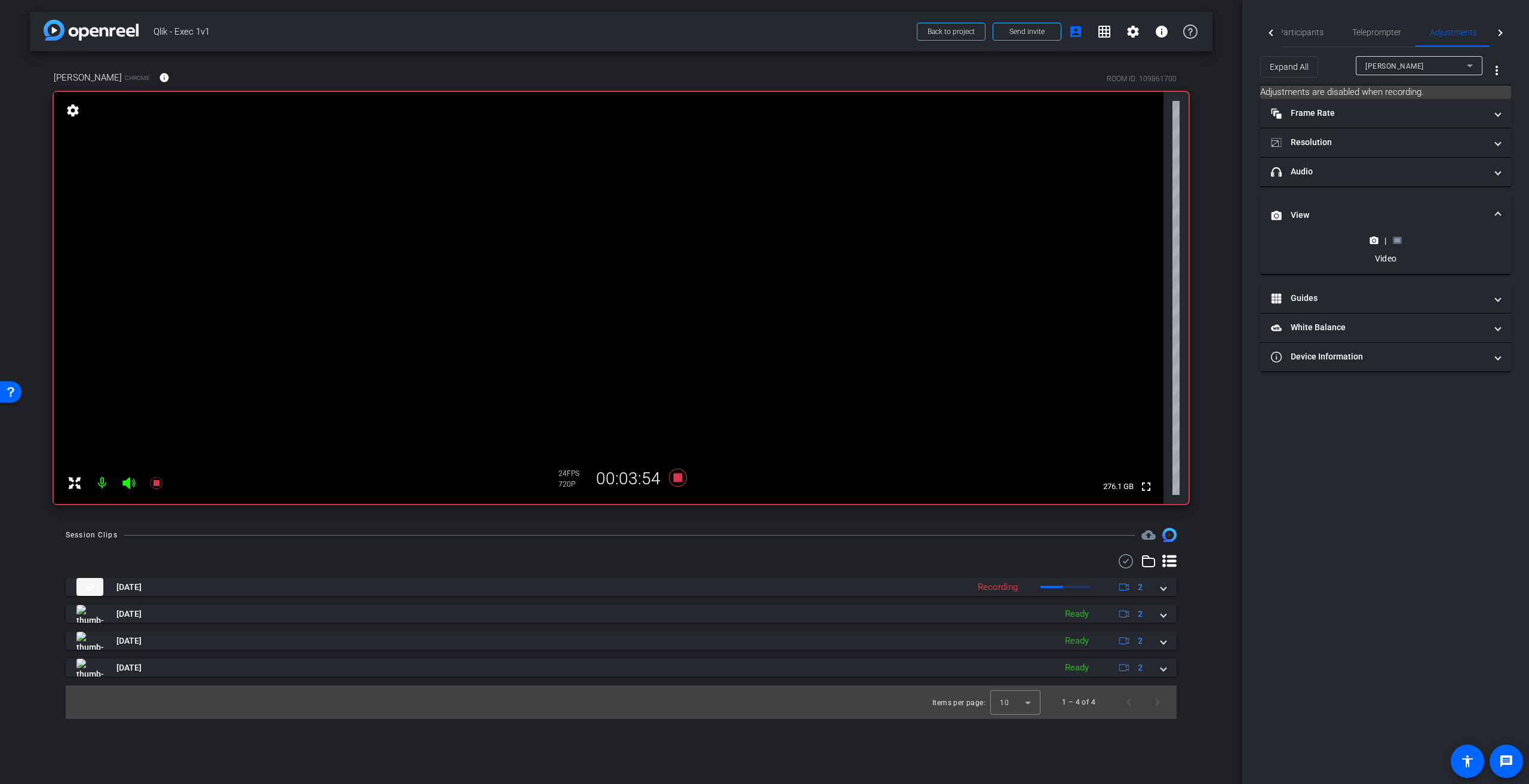
click at [1396, 241] on rect at bounding box center [1397, 240] width 7 height 5
click at [1375, 180] on icon at bounding box center [1374, 182] width 9 height 9
click at [1314, 35] on span "Participants" at bounding box center [1301, 32] width 45 height 8
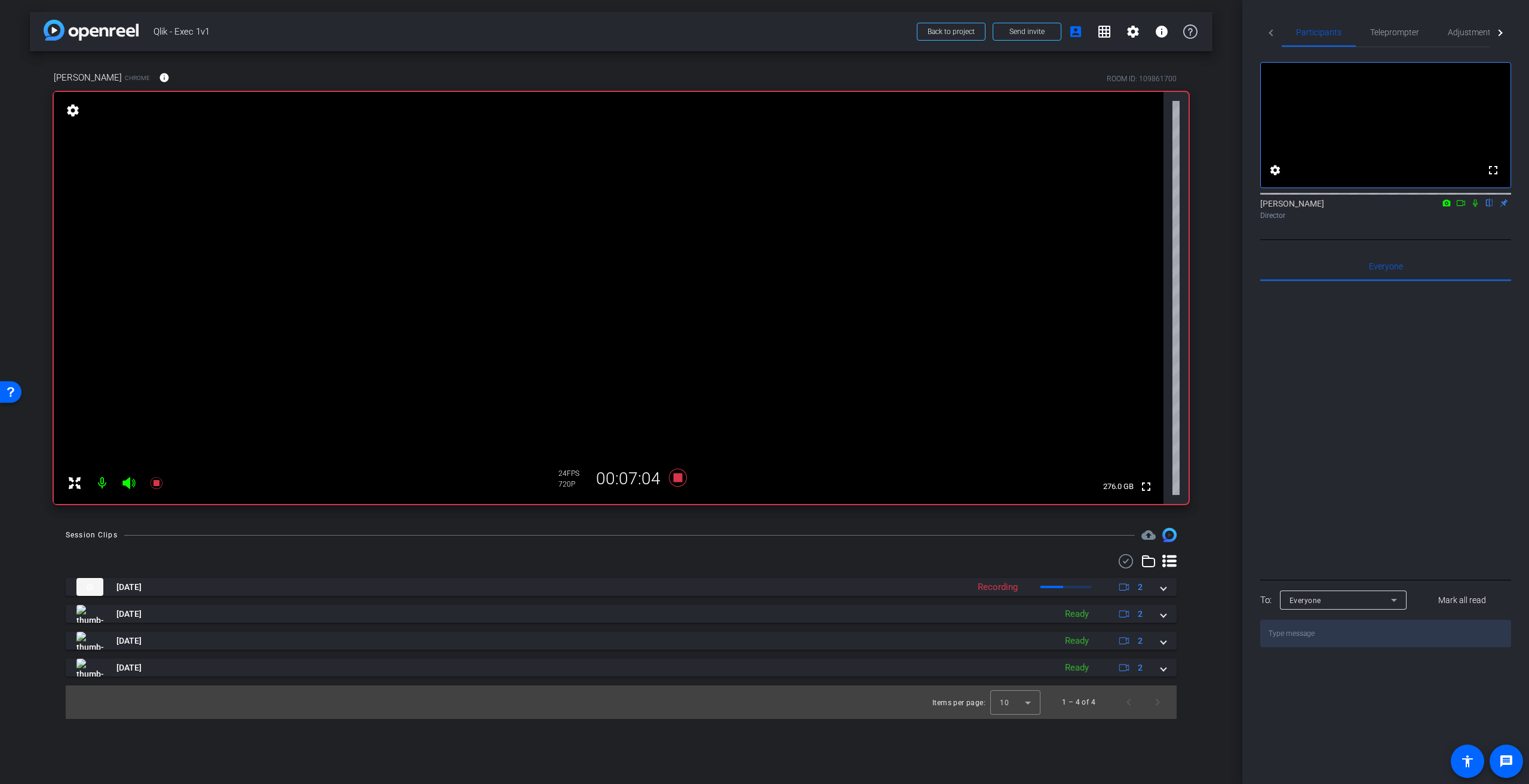
click at [1478, 207] on icon at bounding box center [1475, 203] width 9 height 8
click at [1467, 35] on span "Adjustments" at bounding box center [1471, 32] width 47 height 8
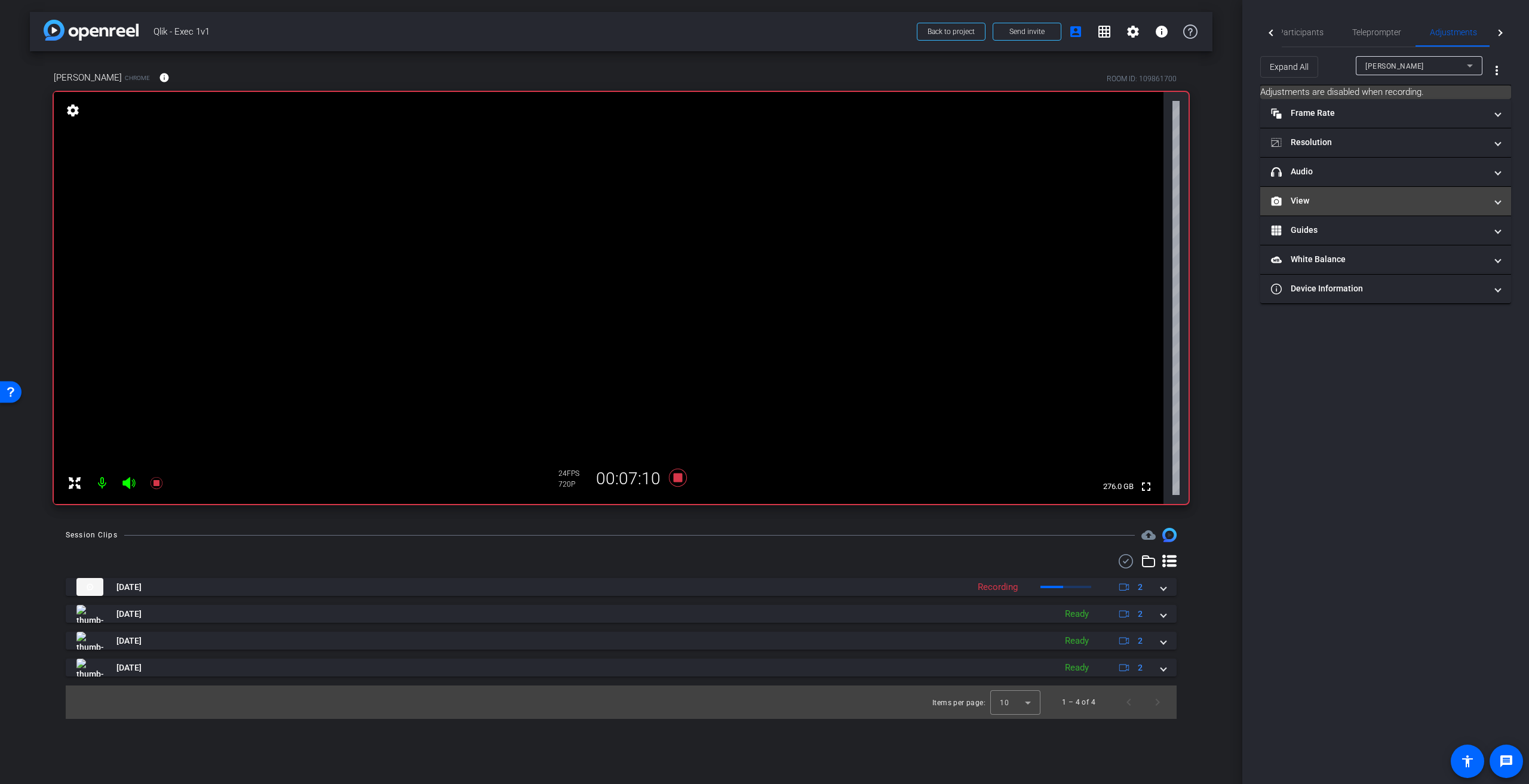
click at [1500, 199] on span at bounding box center [1498, 201] width 5 height 12
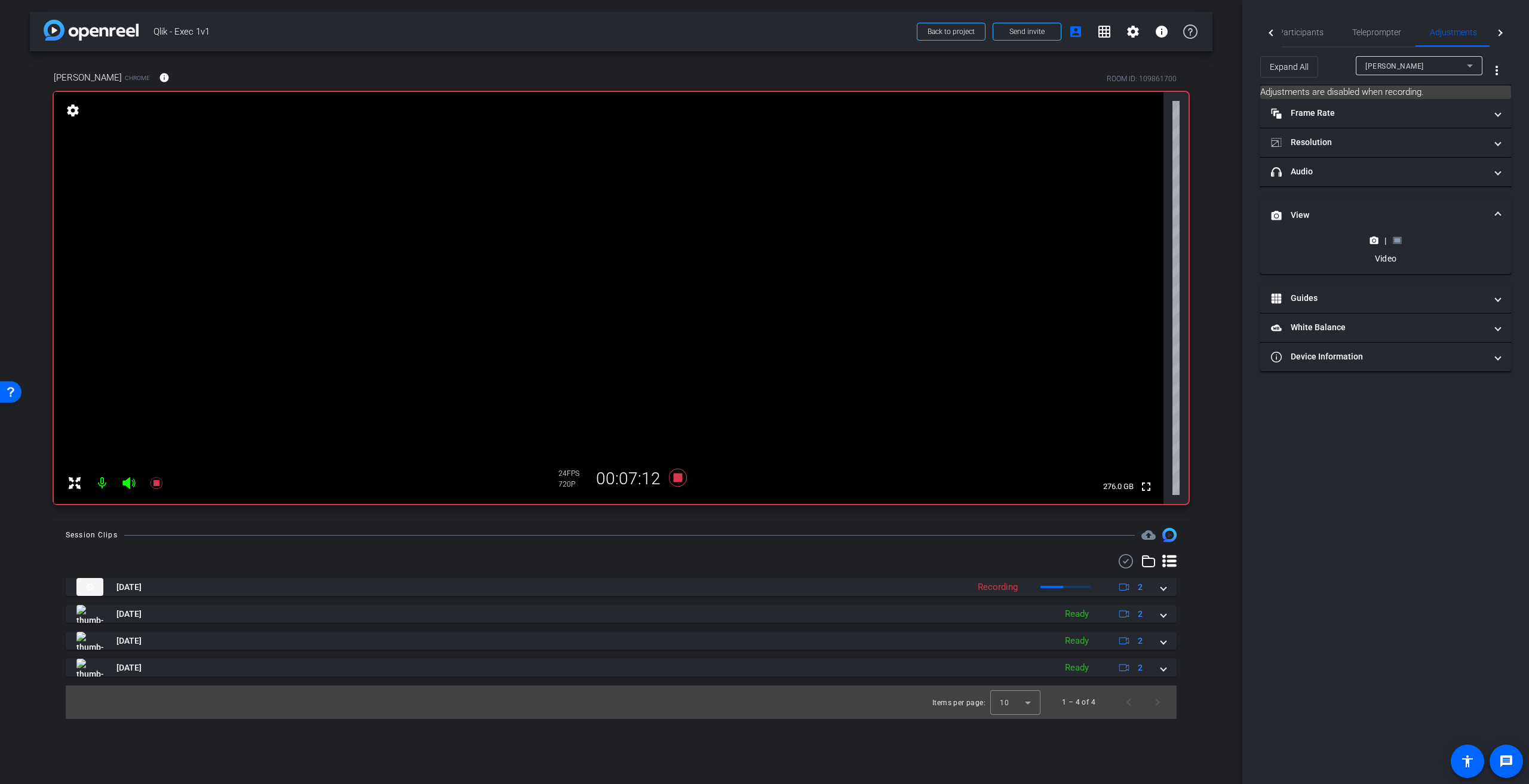
click at [1396, 241] on rect at bounding box center [1397, 240] width 7 height 5
click at [1376, 183] on icon at bounding box center [1374, 182] width 8 height 7
click at [1397, 240] on rect at bounding box center [1397, 240] width 7 height 5
click at [1373, 183] on circle at bounding box center [1374, 183] width 3 height 3
click at [1319, 35] on span "Participants" at bounding box center [1301, 32] width 45 height 8
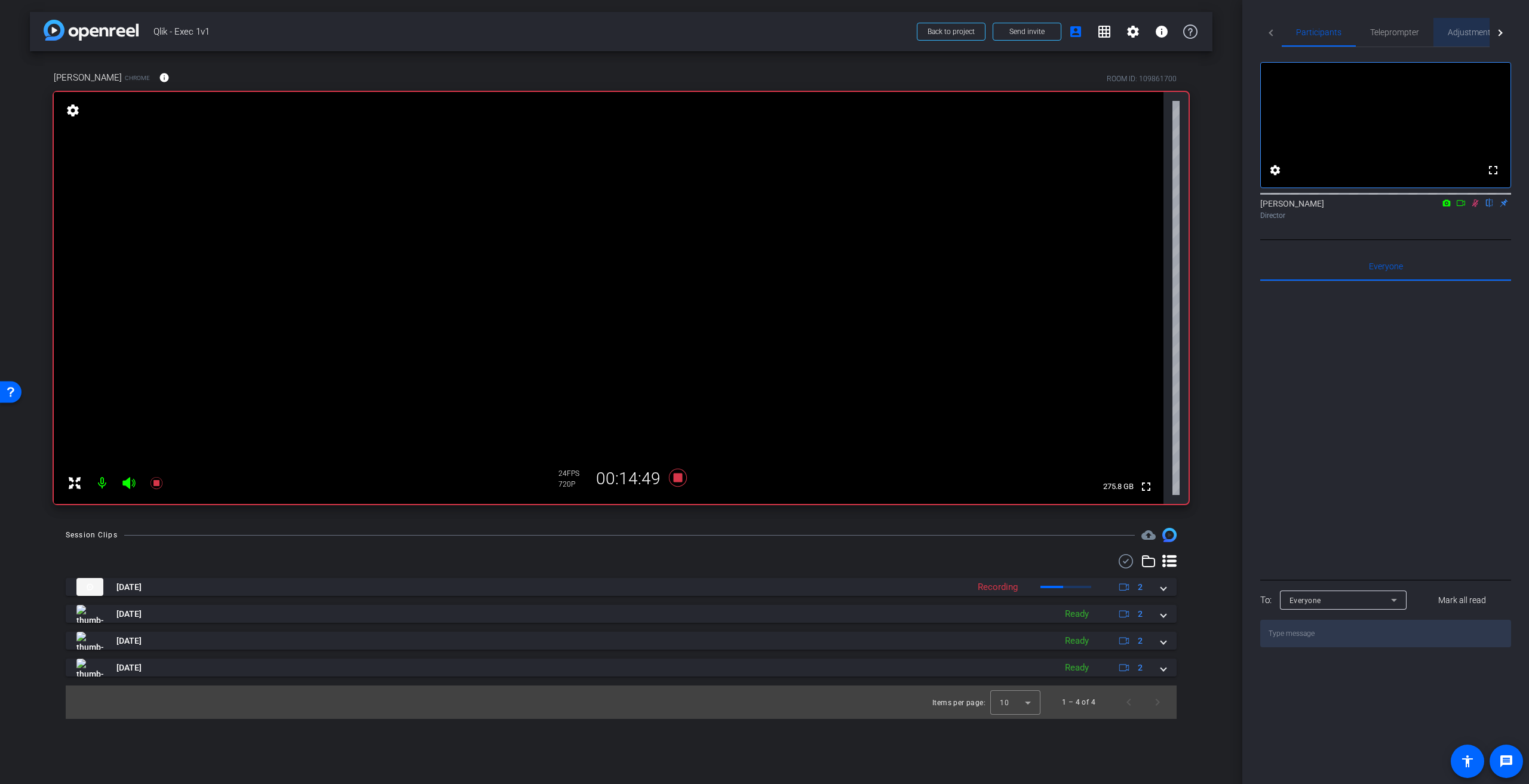
click at [1474, 31] on span "Adjustments" at bounding box center [1471, 32] width 47 height 8
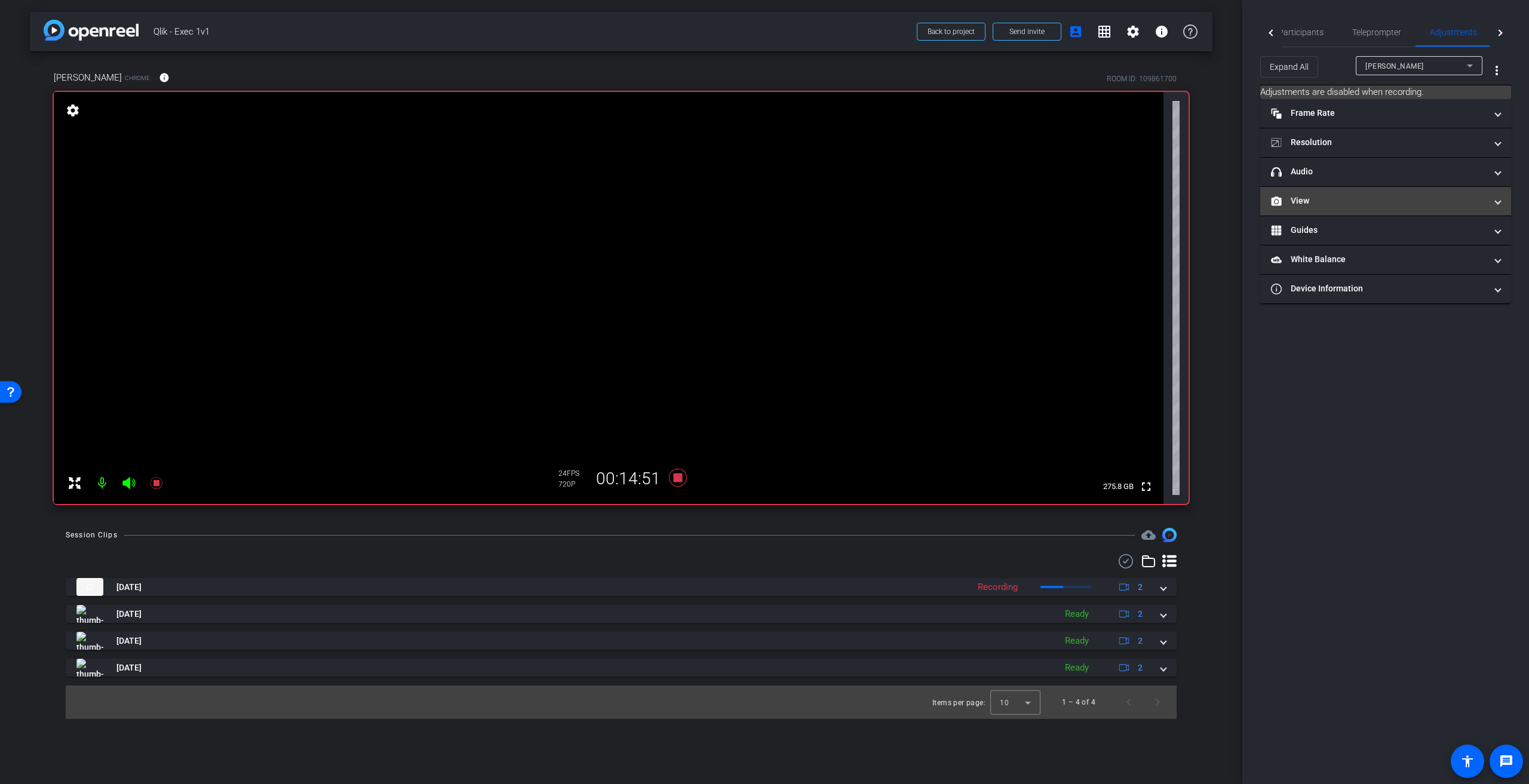
click at [1489, 198] on span "View" at bounding box center [1383, 201] width 225 height 12
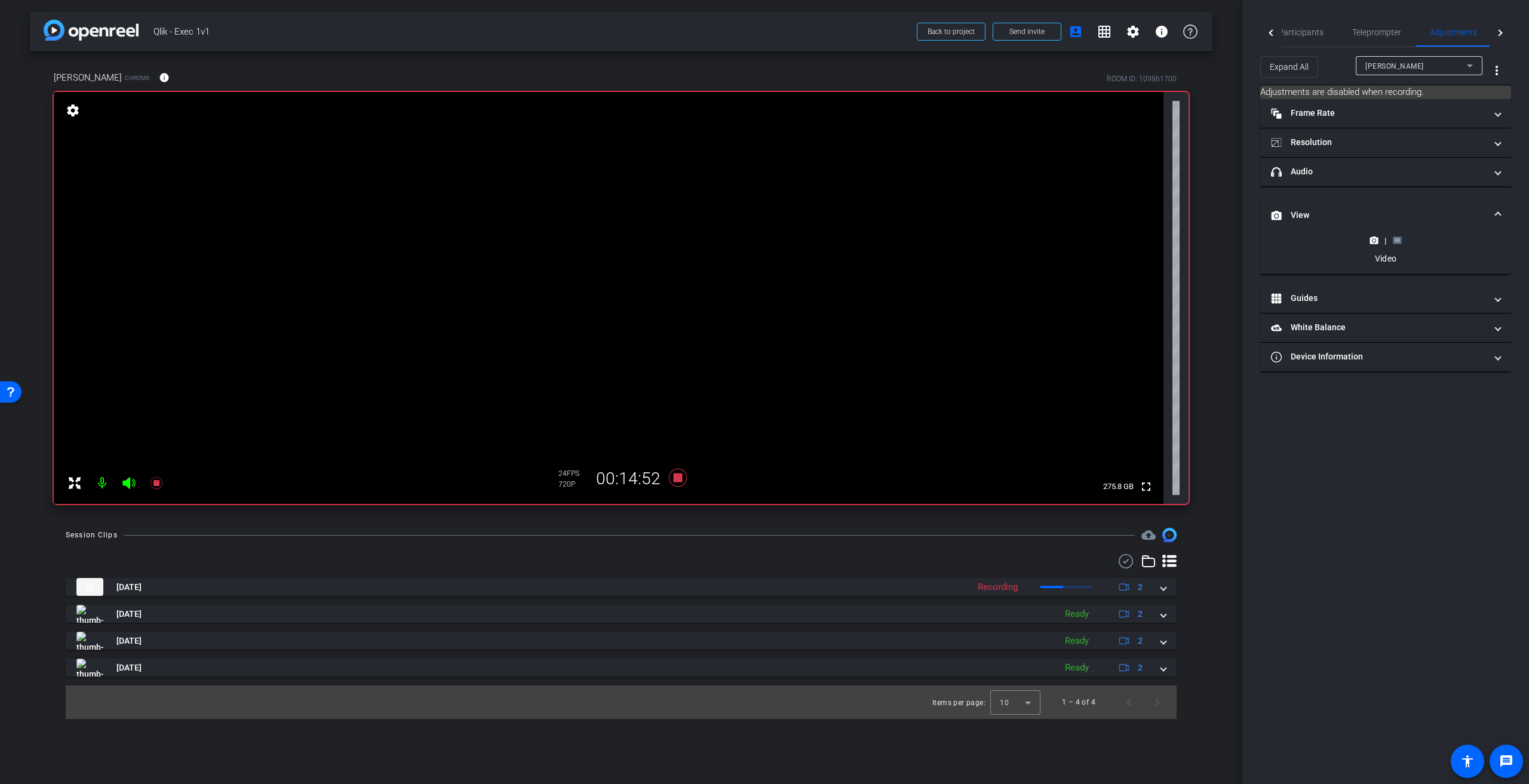
click at [1399, 236] on icon at bounding box center [1398, 240] width 9 height 9
click at [1311, 31] on span "Participants" at bounding box center [1301, 32] width 45 height 8
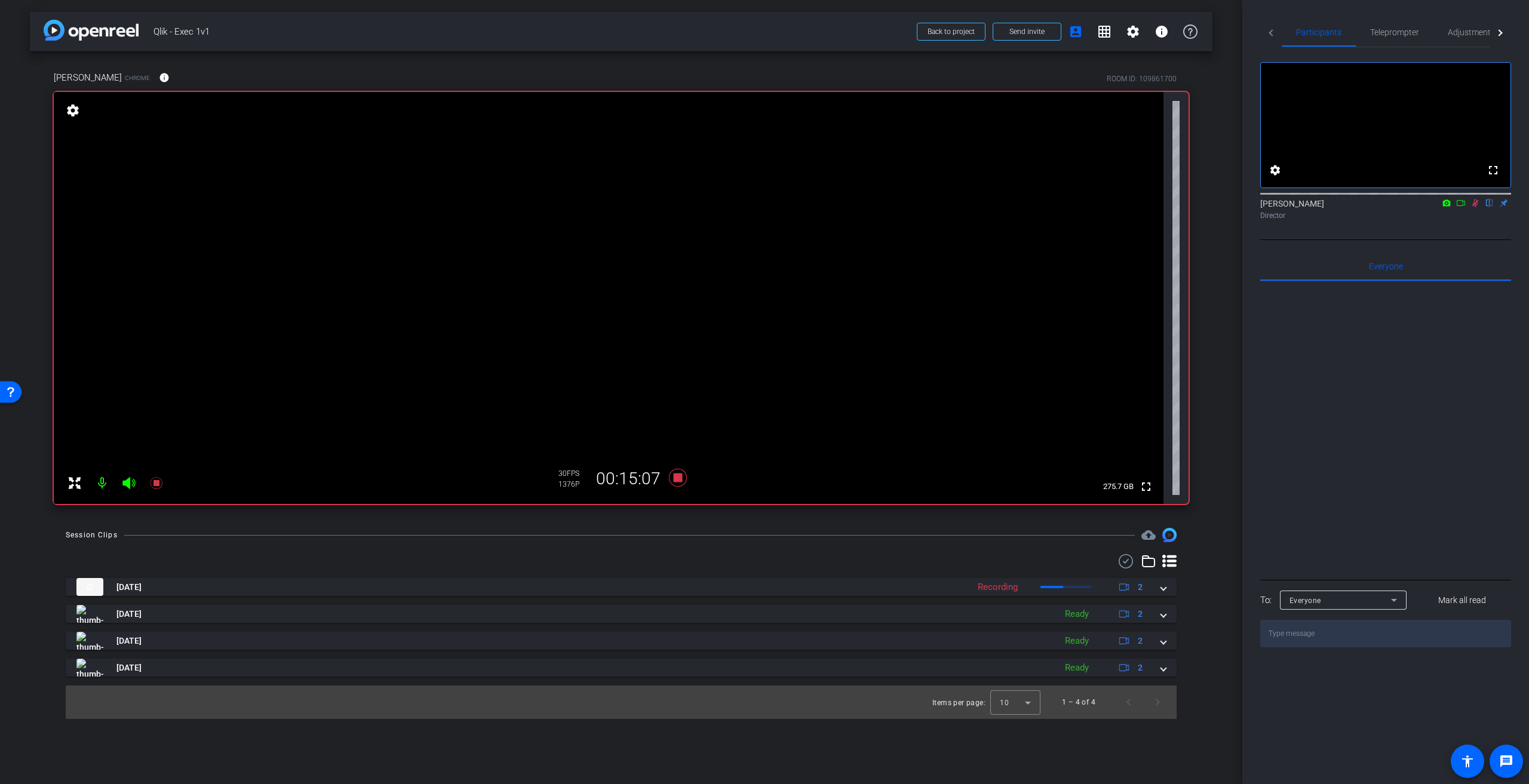
click at [1478, 207] on icon at bounding box center [1475, 203] width 9 height 8
click at [1483, 29] on span "Adjustments" at bounding box center [1471, 32] width 47 height 8
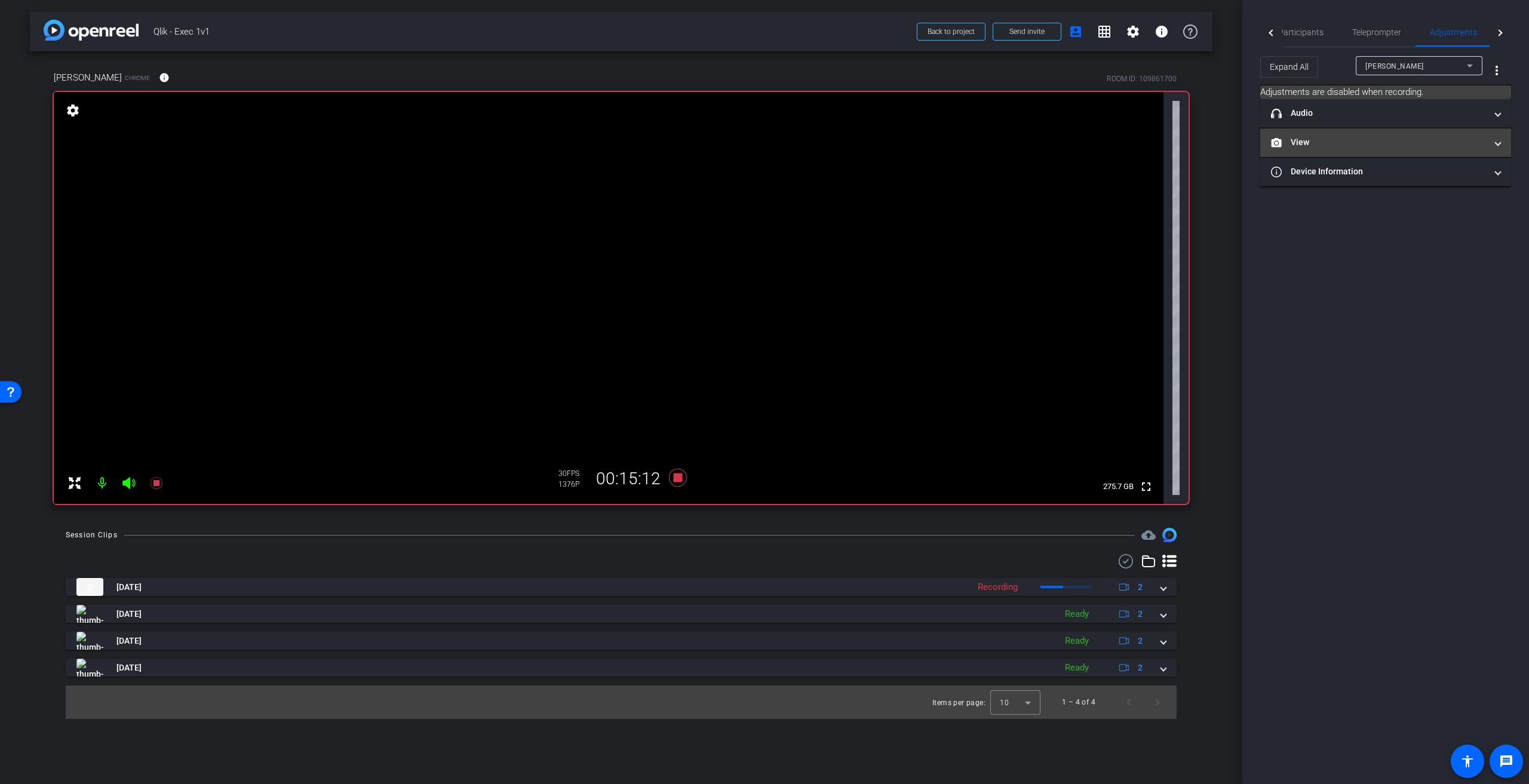
click at [1493, 149] on mat-expansion-panel-header "View" at bounding box center [1386, 142] width 251 height 28
click at [1372, 181] on icon at bounding box center [1374, 182] width 8 height 7
click at [1286, 34] on span "Participants" at bounding box center [1301, 32] width 45 height 8
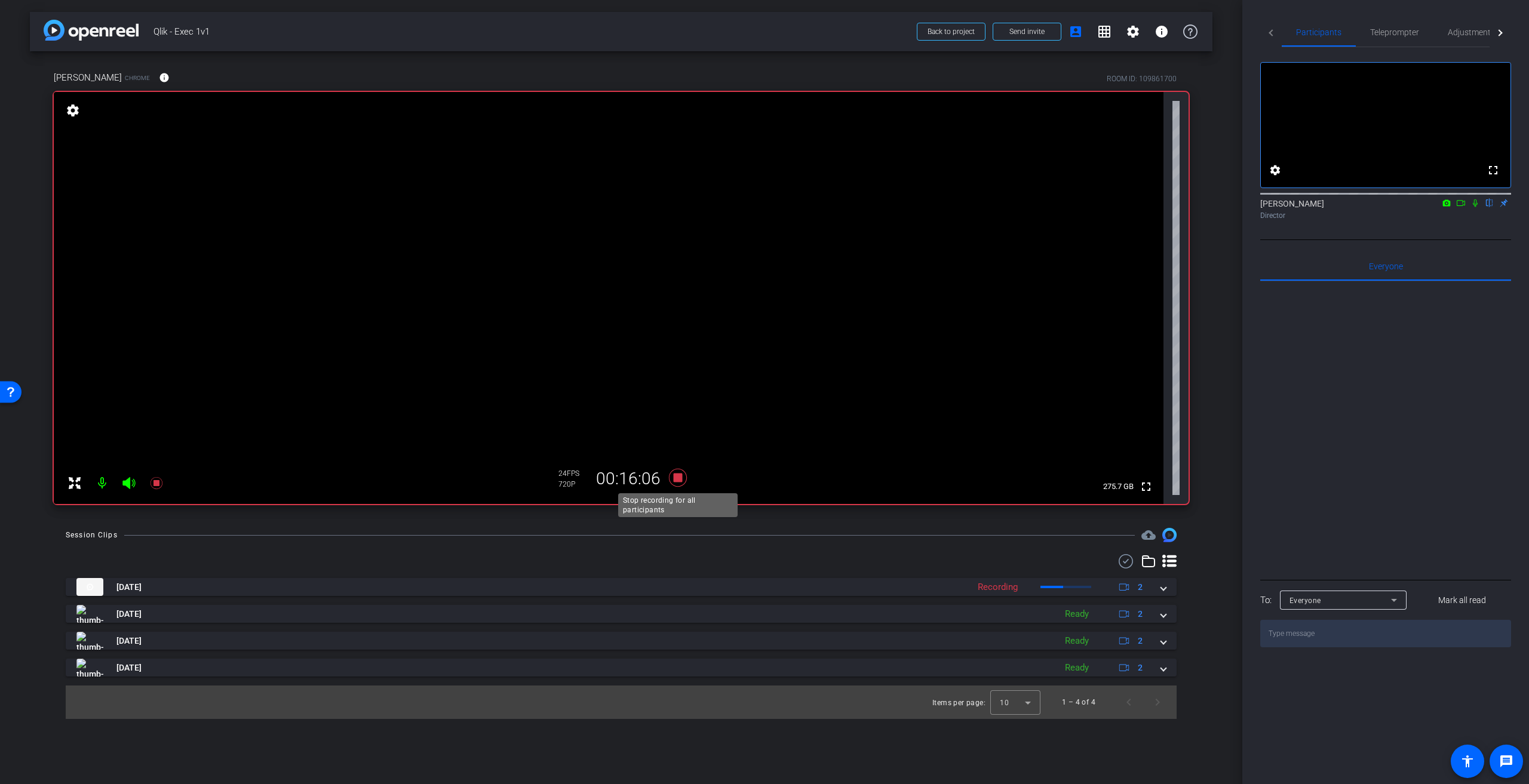
click at [679, 483] on icon at bounding box center [678, 477] width 29 height 22
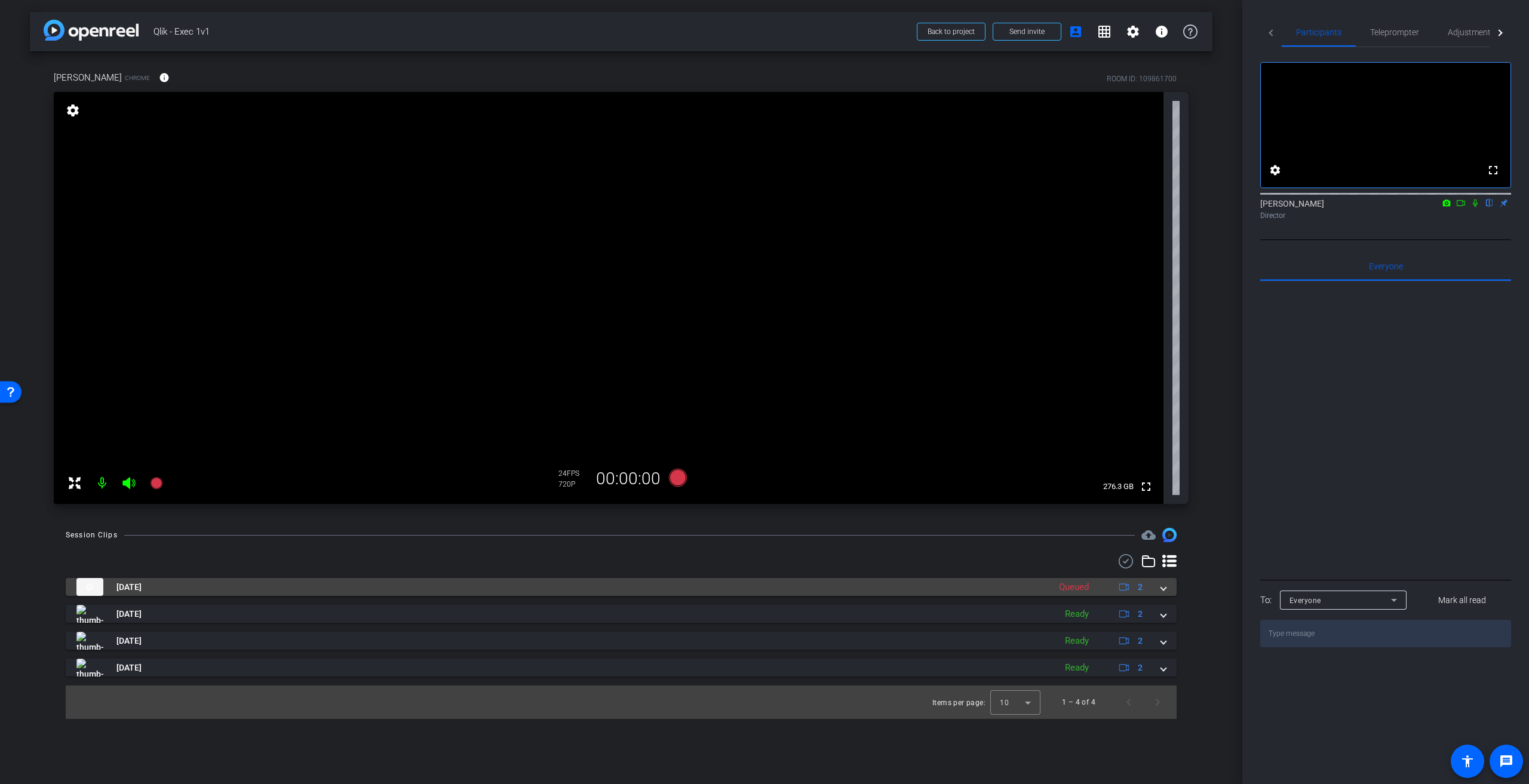
click at [1163, 591] on span at bounding box center [1164, 588] width 5 height 12
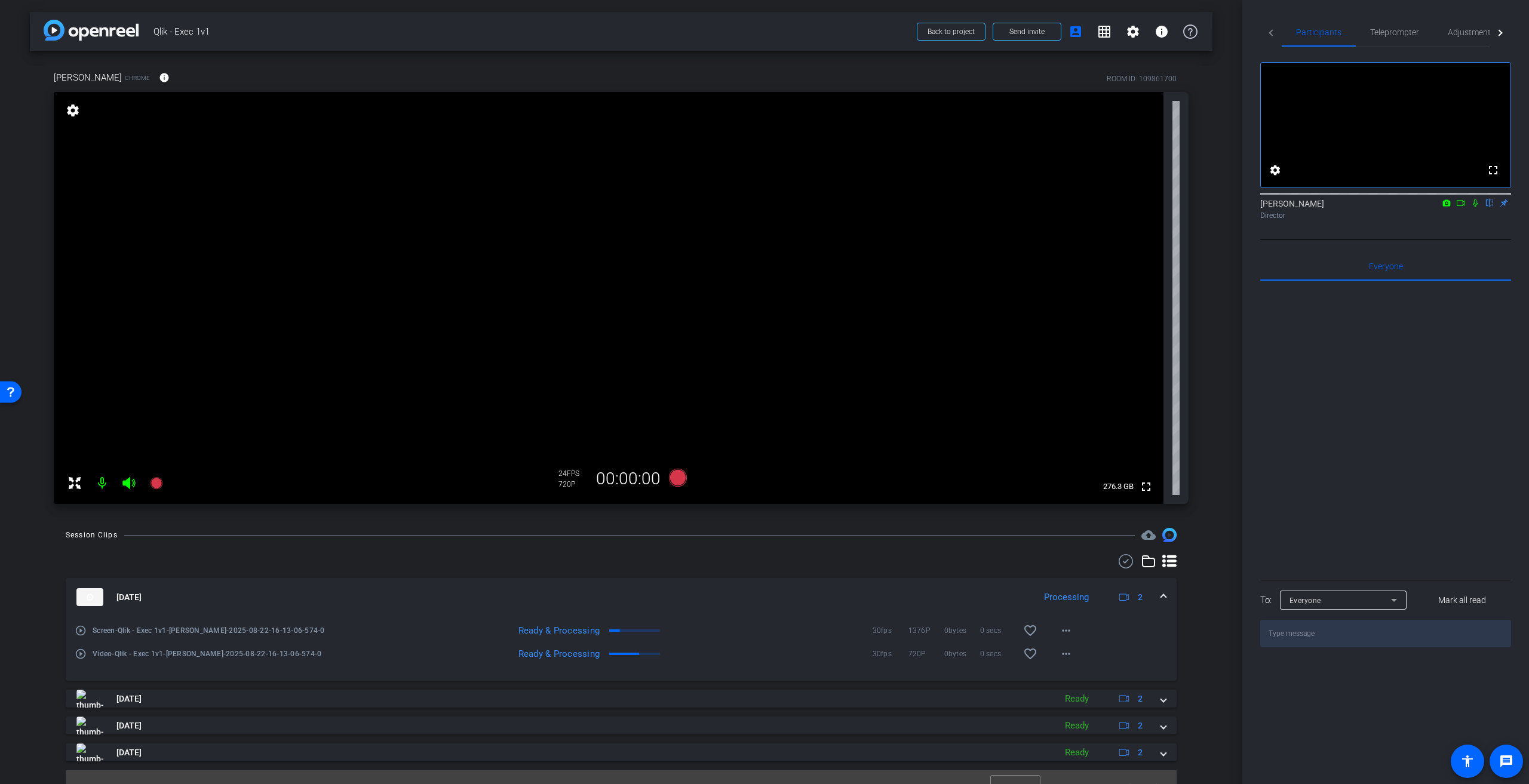
drag, startPoint x: 1034, startPoint y: 525, endPoint x: 1065, endPoint y: 458, distance: 73.8
click at [1041, 511] on div "arrow_back Qlik - Exec 1v1 Back to project Send invite account_box grid_on sett…" at bounding box center [621, 392] width 1242 height 784
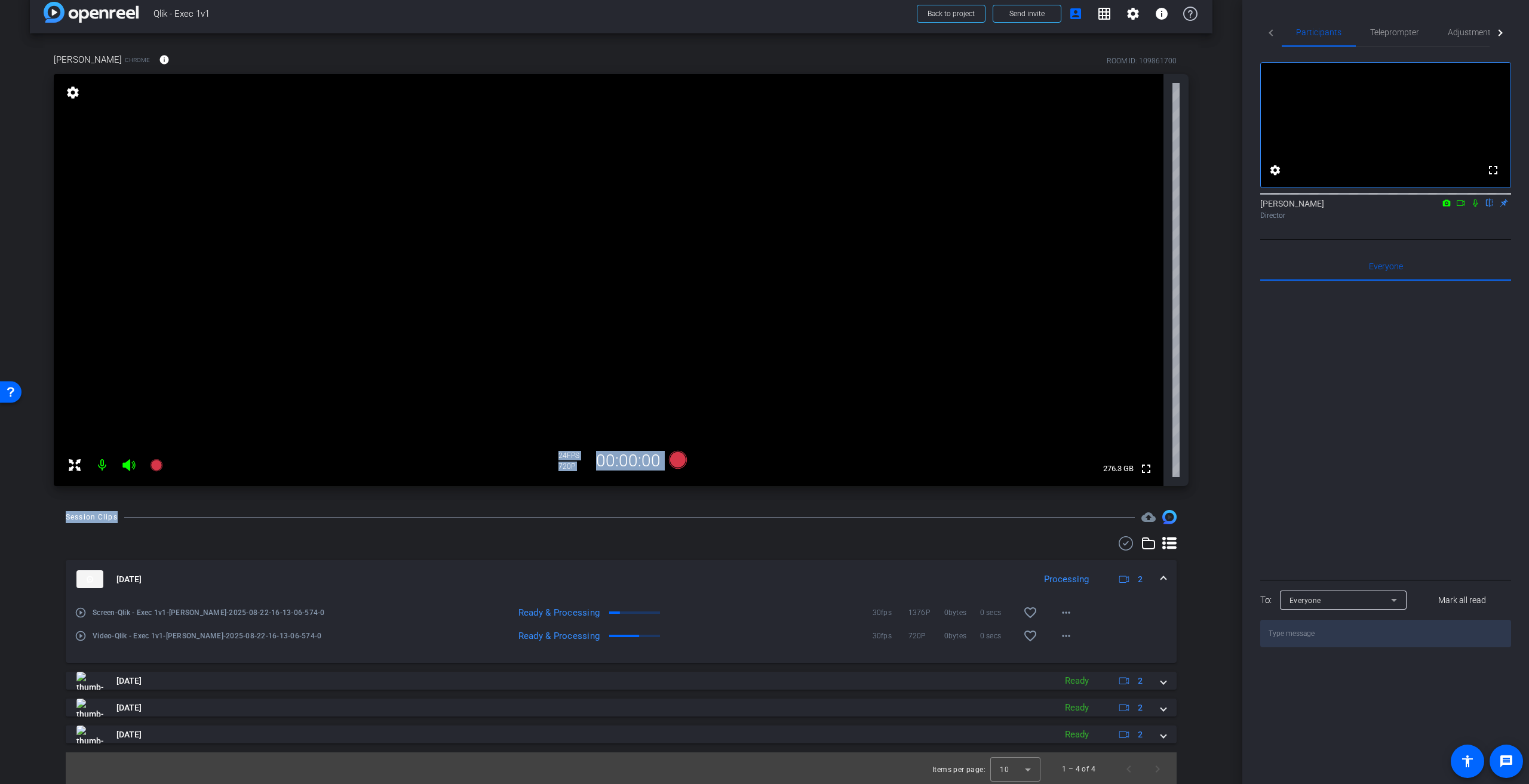
scroll to position [19, 0]
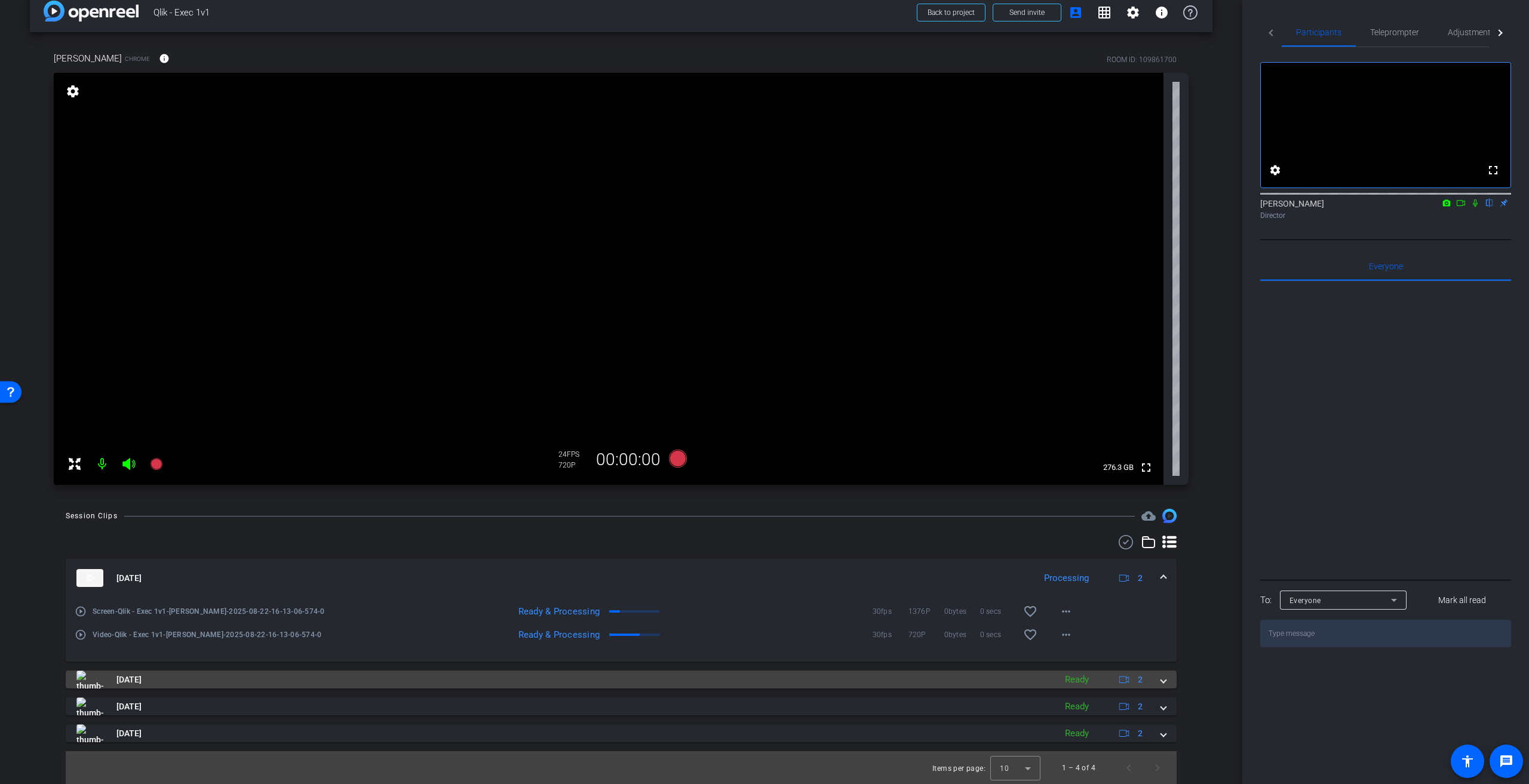
click at [1162, 680] on mat-expansion-panel-header "Aug 22, 2025 Ready 2" at bounding box center [621, 679] width 1112 height 18
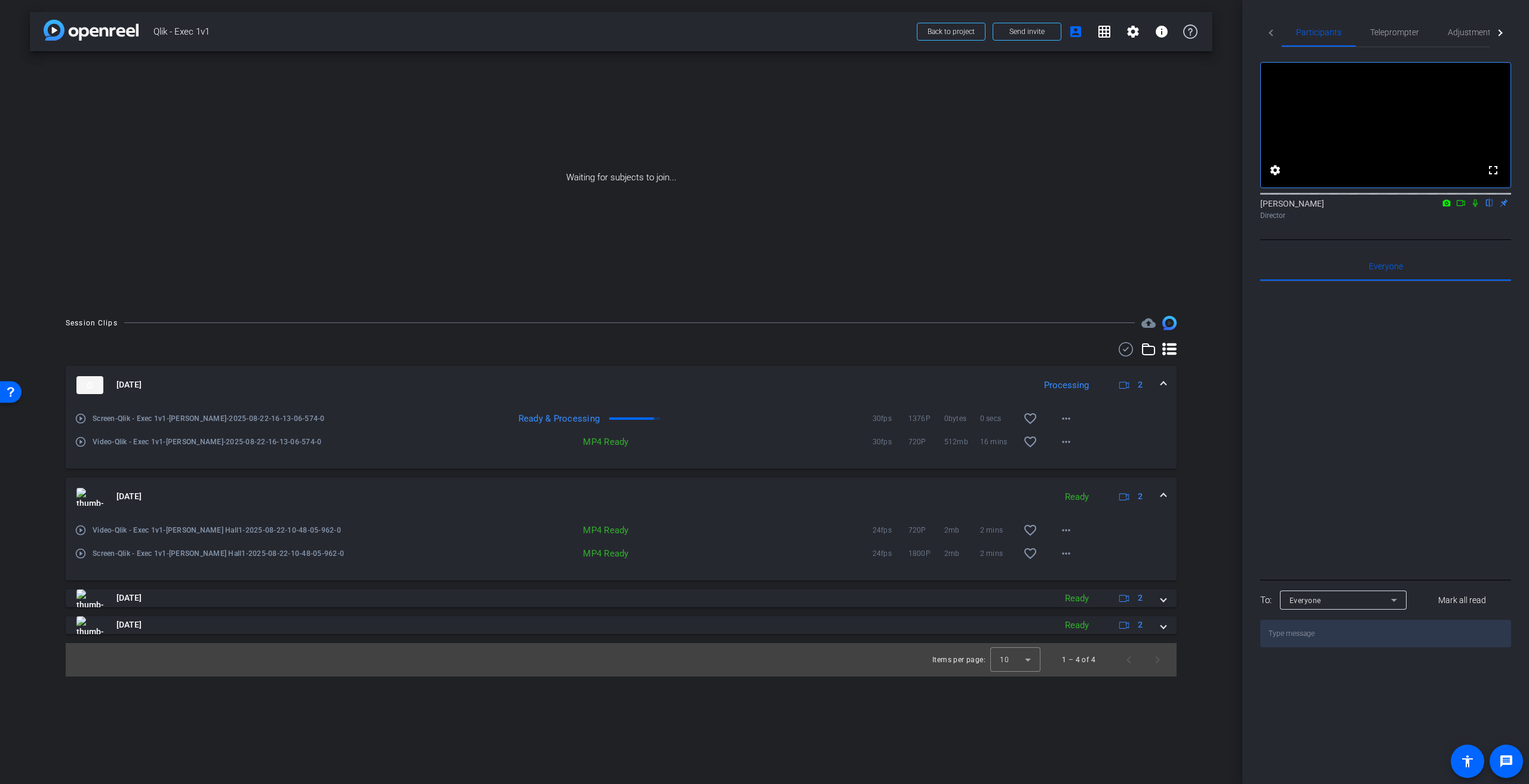
scroll to position [0, 0]
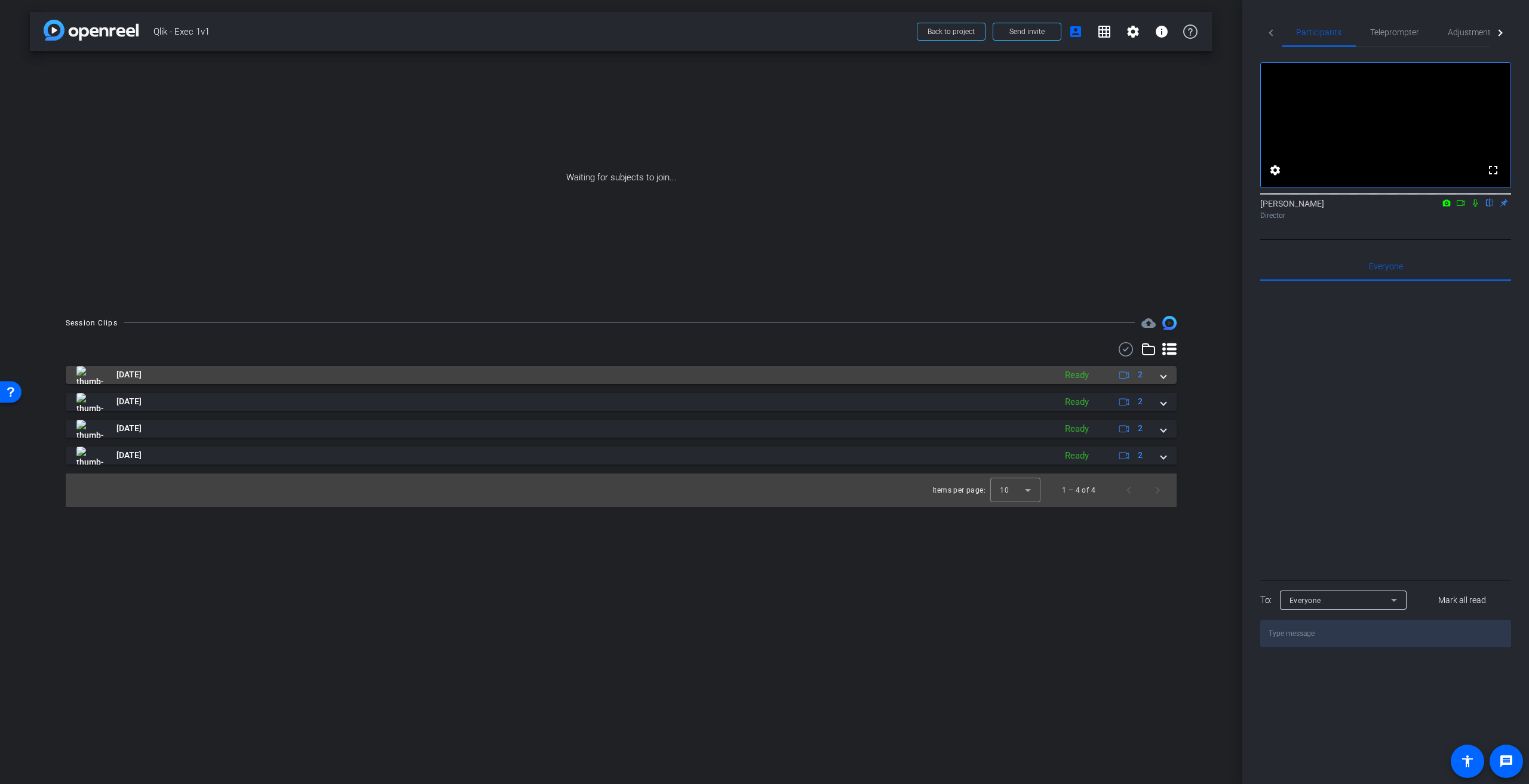
click at [1159, 373] on div "Aug 22, 2025 Ready 2" at bounding box center [619, 374] width 1085 height 18
